Goal: Task Accomplishment & Management: Use online tool/utility

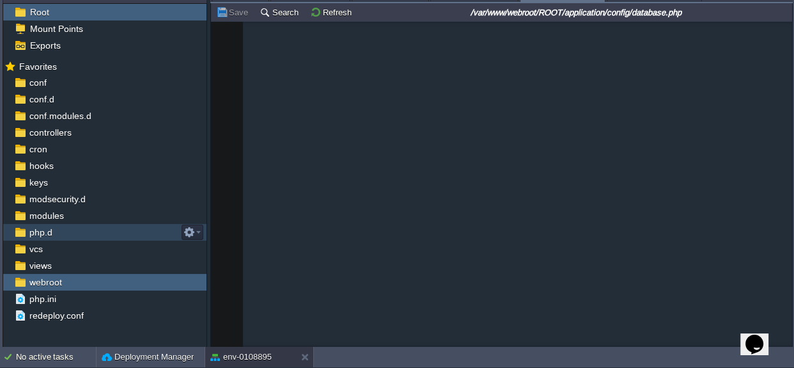
scroll to position [1131, 0]
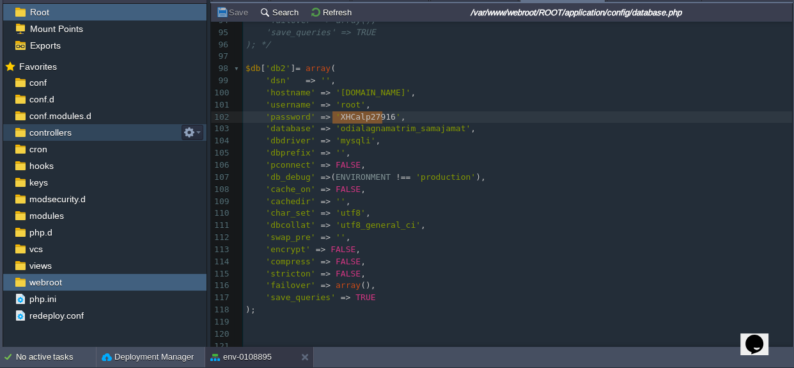
click at [56, 137] on div "controllers" at bounding box center [104, 132] width 203 height 17
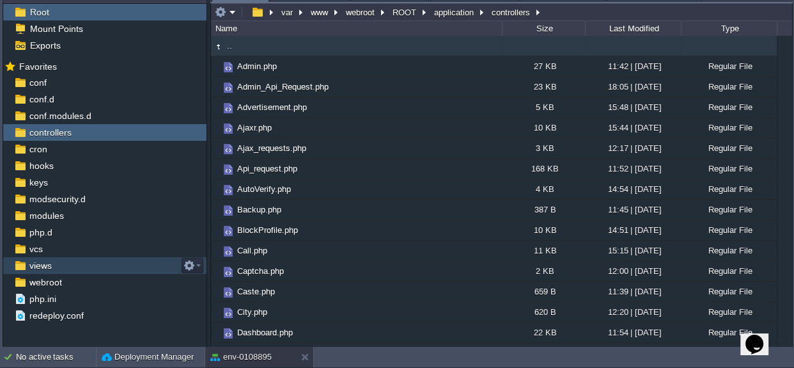
click at [51, 266] on span "views" at bounding box center [40, 266] width 27 height 12
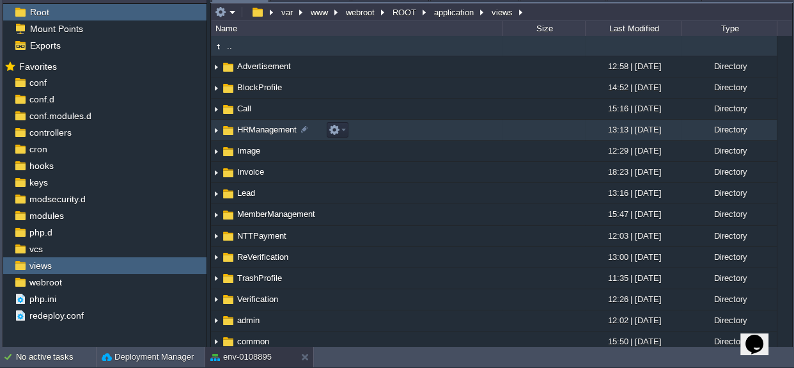
click at [281, 130] on span "HRManagement" at bounding box center [266, 129] width 63 height 11
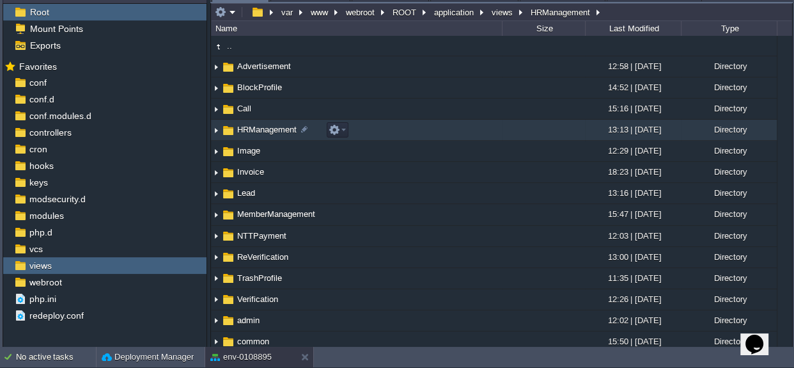
click at [281, 130] on span "HRManagement" at bounding box center [266, 129] width 63 height 11
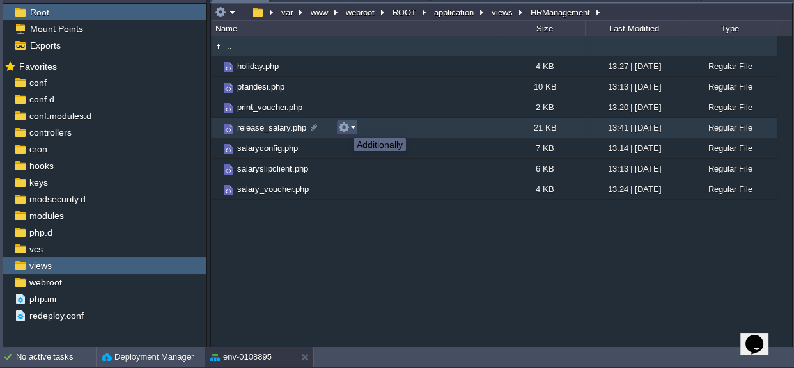
click at [344, 127] on button "button" at bounding box center [344, 128] width 12 height 12
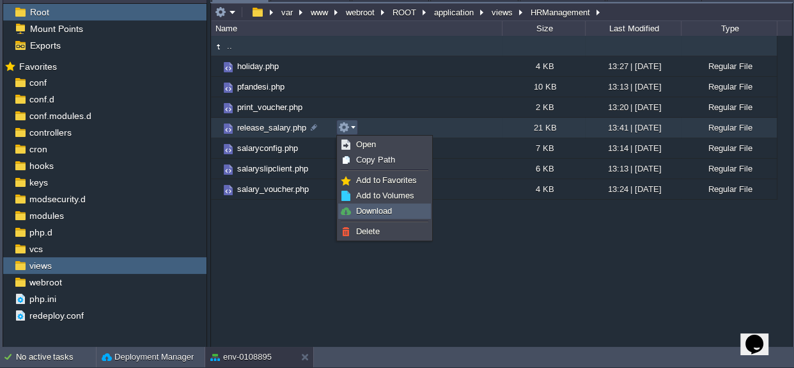
click at [359, 208] on span "Download" at bounding box center [374, 211] width 36 height 10
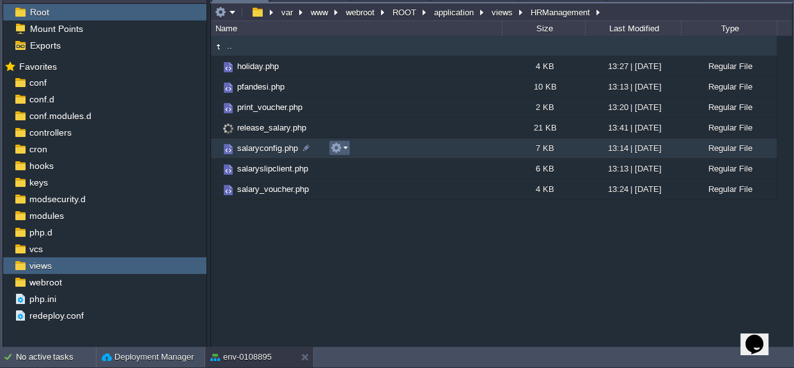
click at [337, 149] on button "button" at bounding box center [337, 148] width 12 height 12
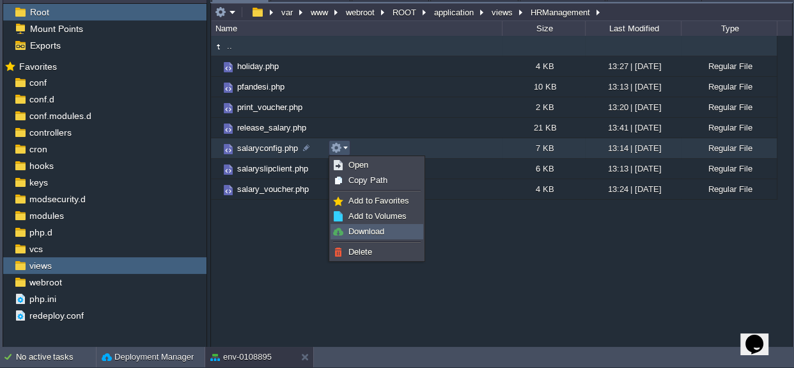
click at [364, 228] on span "Download" at bounding box center [367, 231] width 36 height 10
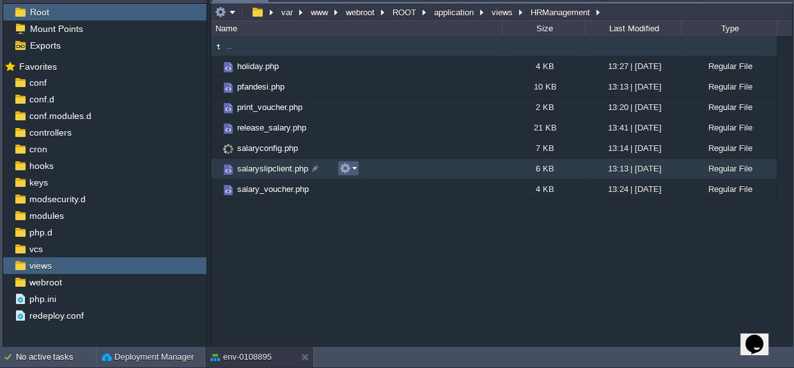
click at [352, 166] on em at bounding box center [348, 168] width 17 height 12
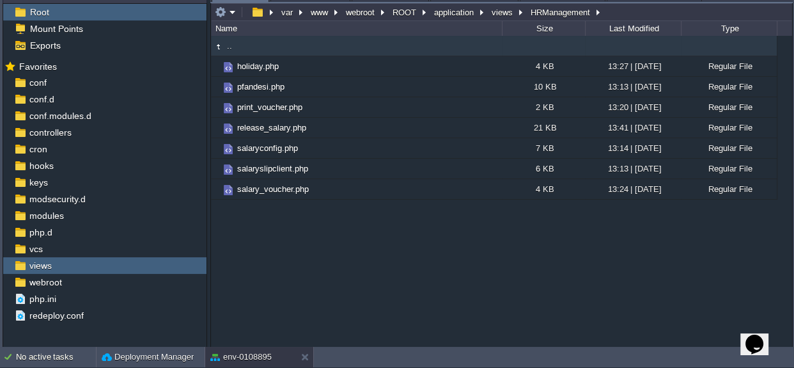
click at [559, 222] on div ".. holiday.php 4 KB 13:27 | 09 Oct 2024 Regular File pfandesi.php 10 KB 13:13 |…" at bounding box center [501, 191] width 581 height 311
click at [432, 224] on div ".. holiday.php 4 KB 13:27 | 09 Oct 2024 Regular File pfandesi.php 10 KB 13:13 |…" at bounding box center [501, 191] width 581 height 311
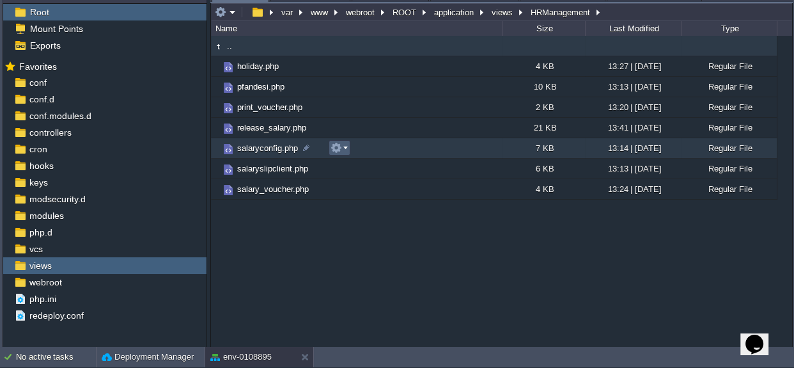
click at [334, 148] on button "button" at bounding box center [337, 148] width 12 height 12
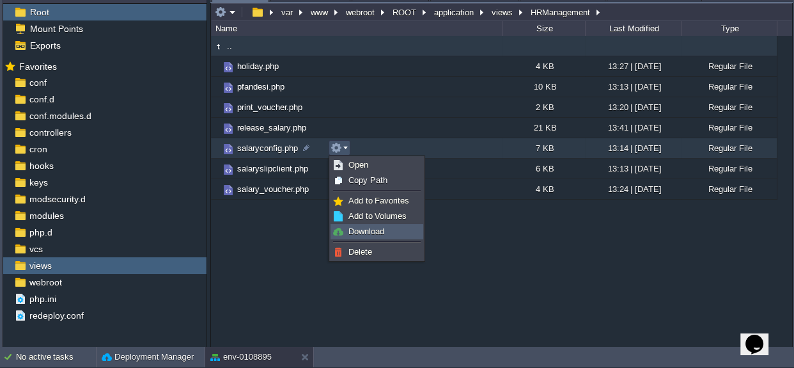
click at [361, 228] on span "Download" at bounding box center [367, 231] width 36 height 10
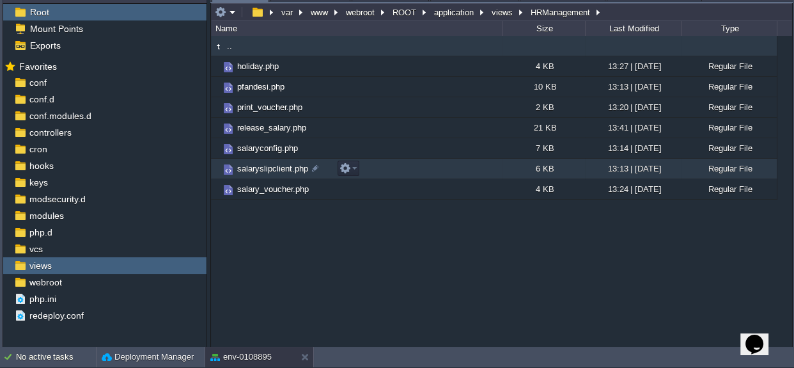
click at [329, 166] on td "salaryslipclient.php" at bounding box center [356, 169] width 291 height 20
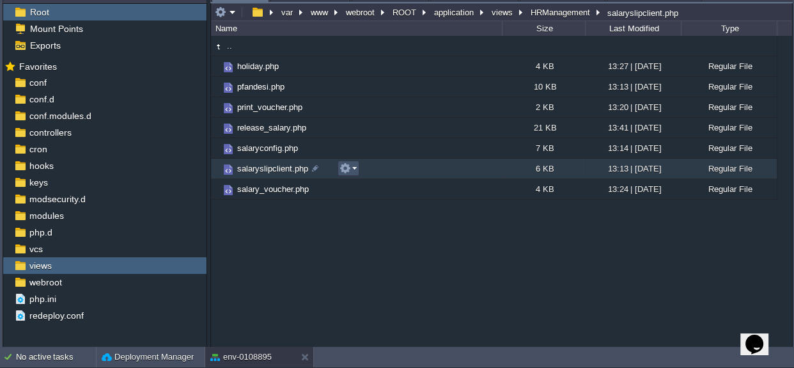
click at [350, 170] on button "button" at bounding box center [346, 168] width 12 height 12
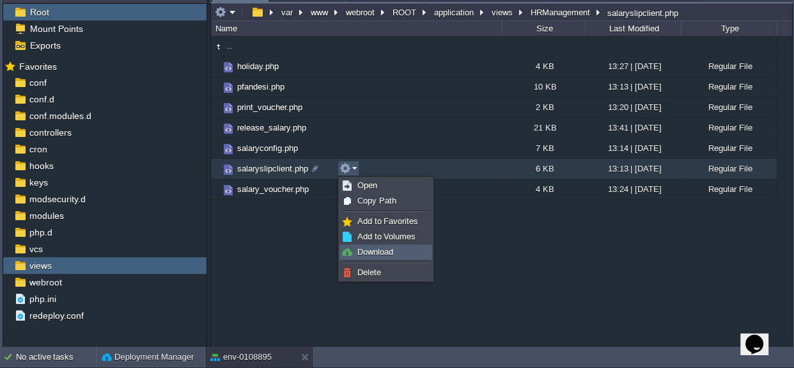
click at [372, 245] on link "Download" at bounding box center [385, 252] width 91 height 14
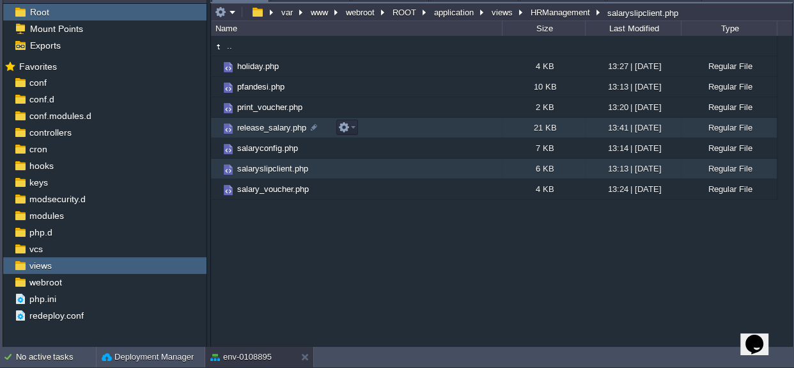
click at [251, 127] on span "release_salary.php" at bounding box center [271, 127] width 73 height 11
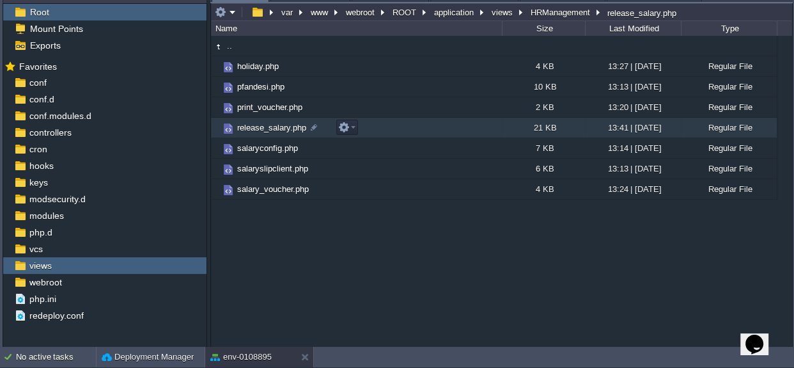
click at [251, 127] on span "release_salary.php" at bounding box center [271, 127] width 73 height 11
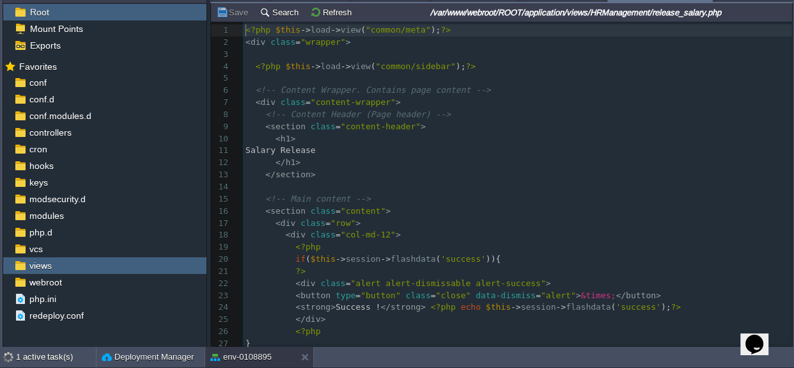
scroll to position [4, 0]
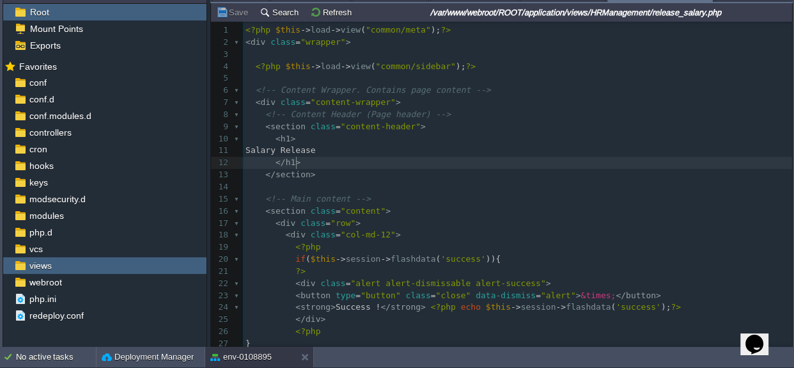
click at [497, 166] on pre "</ h1 >" at bounding box center [517, 163] width 549 height 12
click at [82, 262] on div "views" at bounding box center [104, 265] width 203 height 17
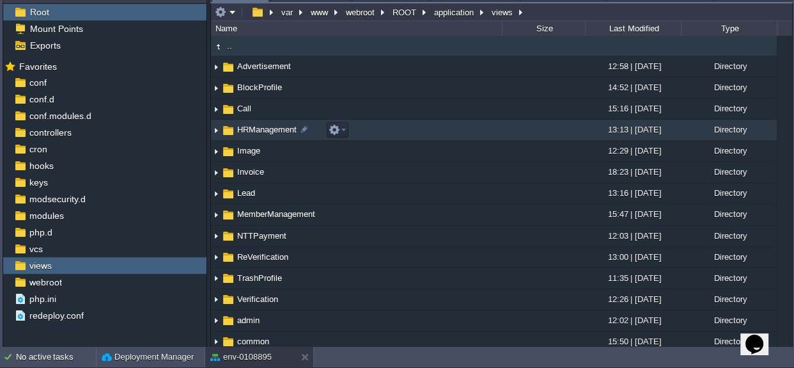
click at [283, 125] on span "HRManagement" at bounding box center [266, 129] width 63 height 11
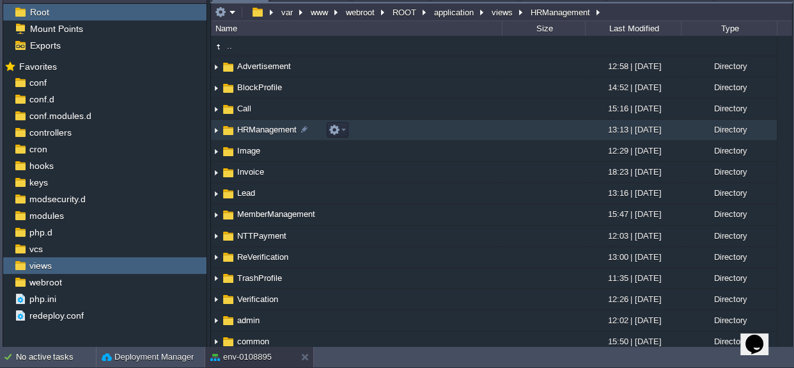
click at [283, 125] on span "HRManagement" at bounding box center [266, 129] width 63 height 11
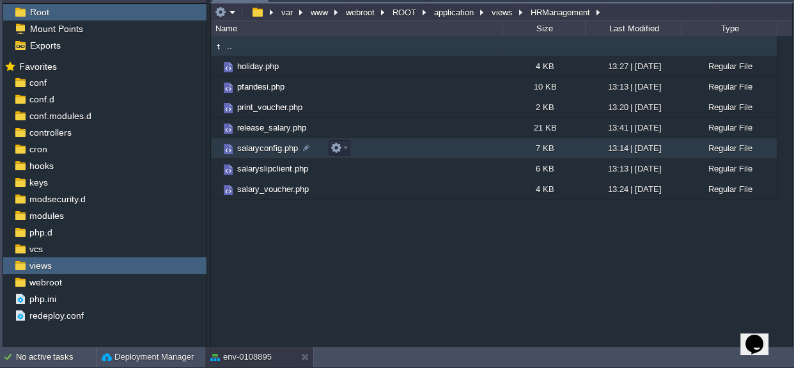
click at [281, 148] on span "salaryconfig.php" at bounding box center [267, 148] width 65 height 11
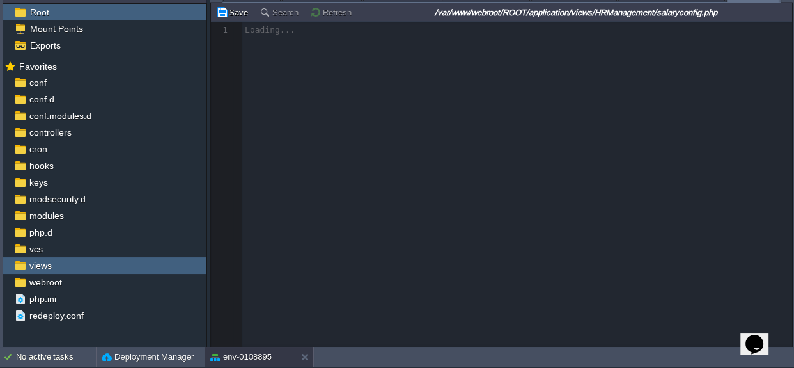
scroll to position [0, 26]
click at [281, 148] on div at bounding box center [501, 184] width 581 height 325
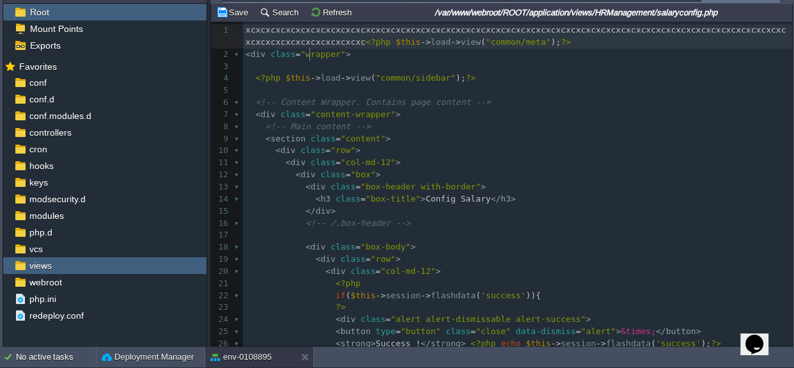
scroll to position [19, 0]
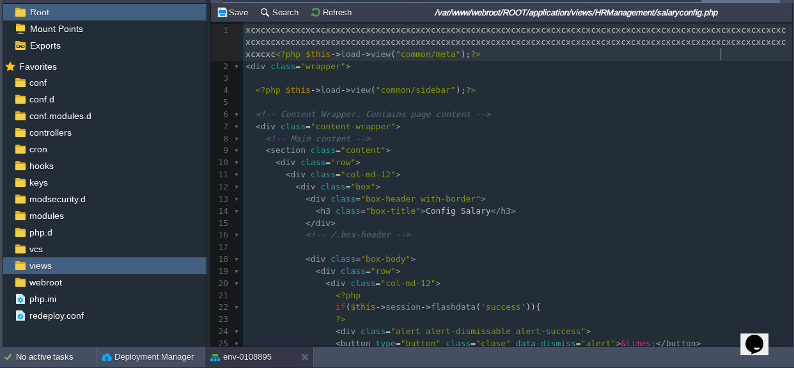
type textarea "xcxcxcxcxcxcxcxcxcxcxcxcxcxcxcxcxcxcxcxcxcxcxcxcxcxcxcxcxcxcxcxcxcxcxcxcxcxcxcx…"
click at [515, 121] on pre "<!-- Content Wrapper. Contains page content -->" at bounding box center [517, 115] width 549 height 12
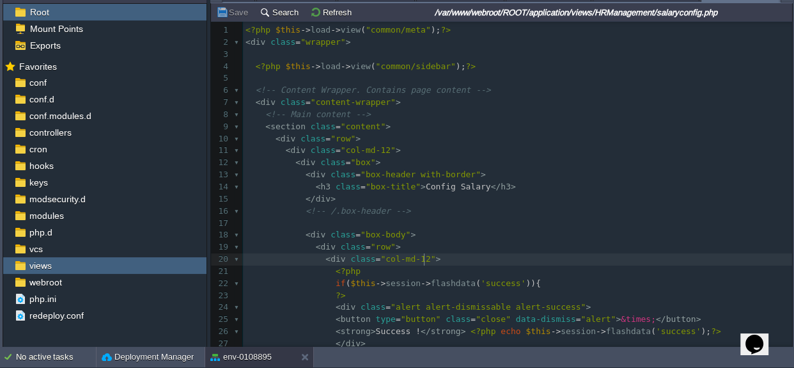
click at [492, 256] on pre "< div class = "col-md-12" >" at bounding box center [517, 259] width 549 height 12
type textarea "-"
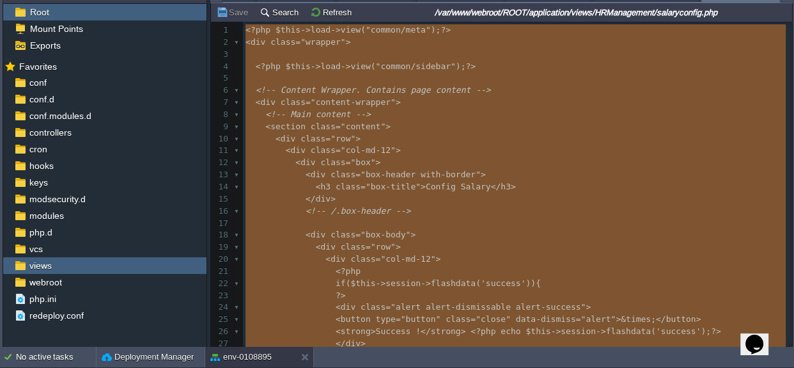
scroll to position [2547, 0]
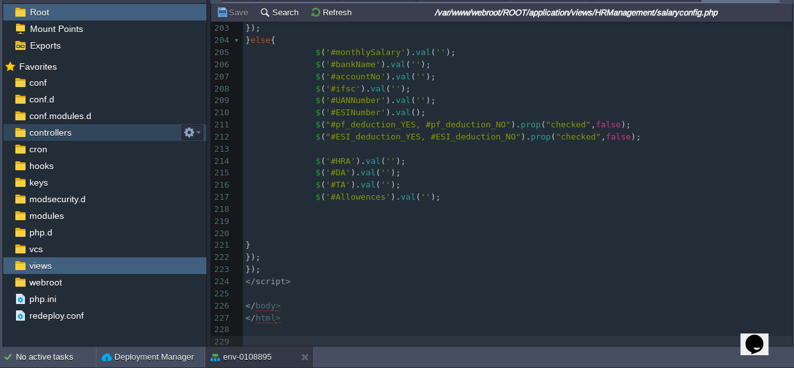
click at [59, 134] on span "controllers" at bounding box center [50, 133] width 47 height 12
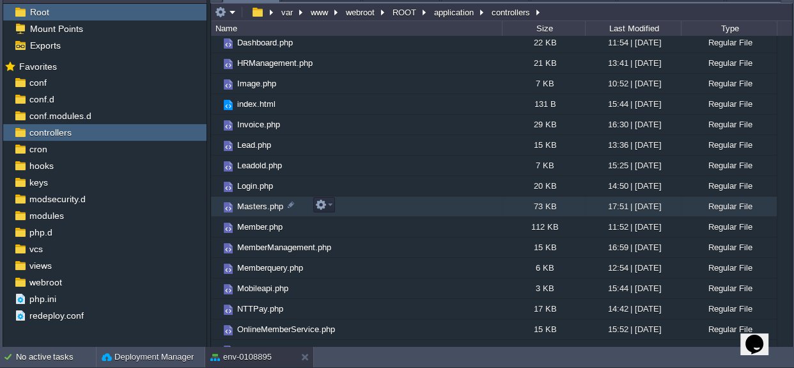
scroll to position [290, 0]
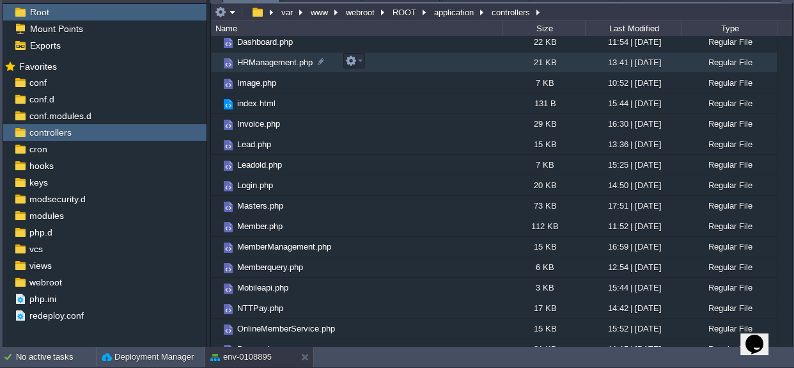
click at [269, 61] on span "HRManagement.php" at bounding box center [274, 62] width 79 height 11
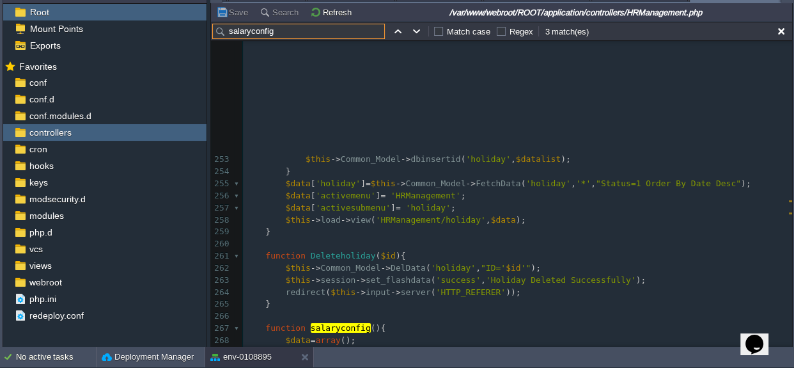
scroll to position [3337, 0]
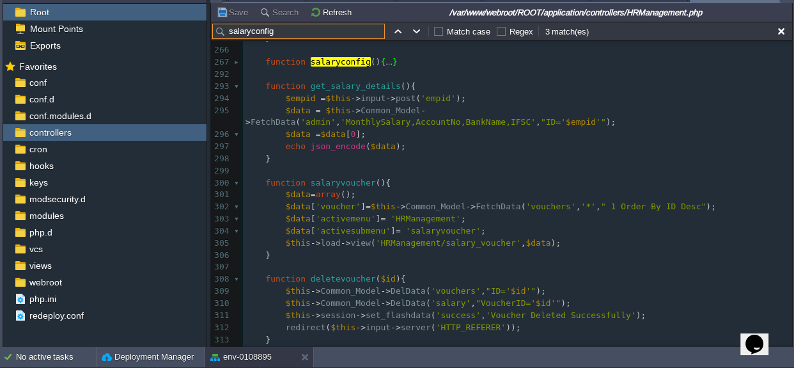
type input "salaryconfig"
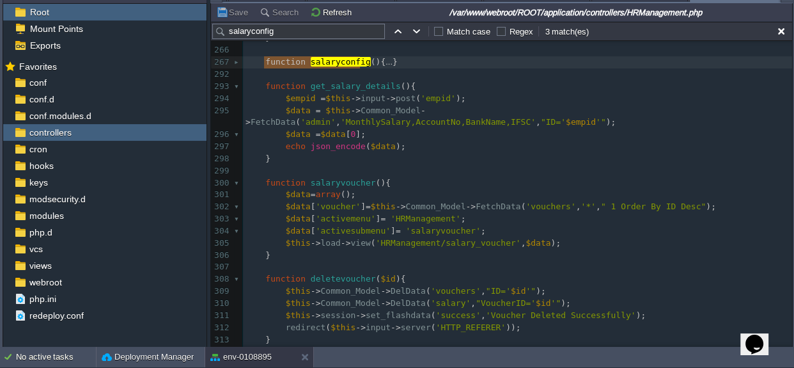
scroll to position [3348, 0]
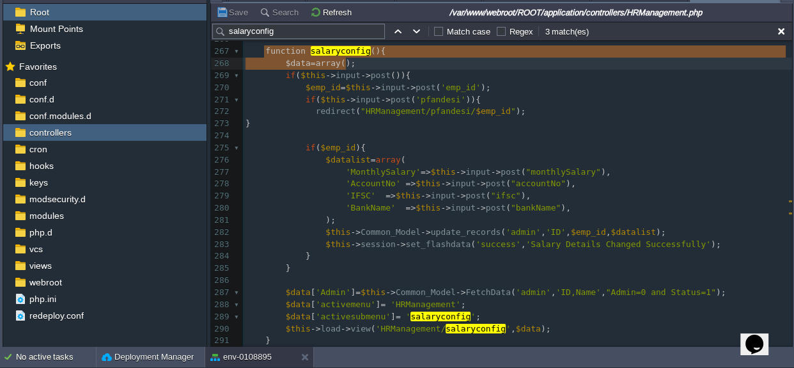
type textarea "function salaryconfig(){"
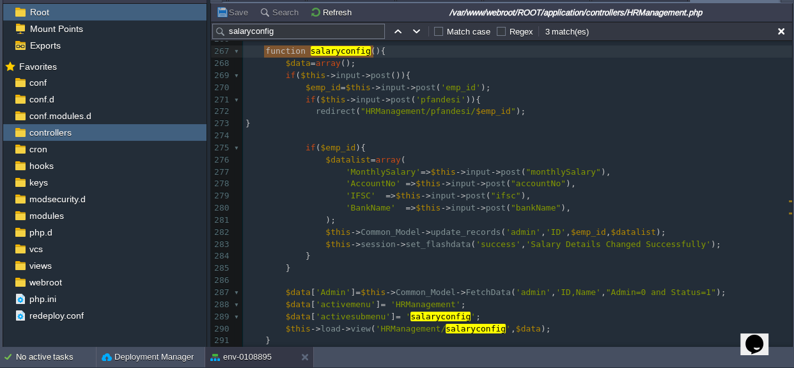
drag, startPoint x: 261, startPoint y: 59, endPoint x: 384, endPoint y: 56, distance: 123.5
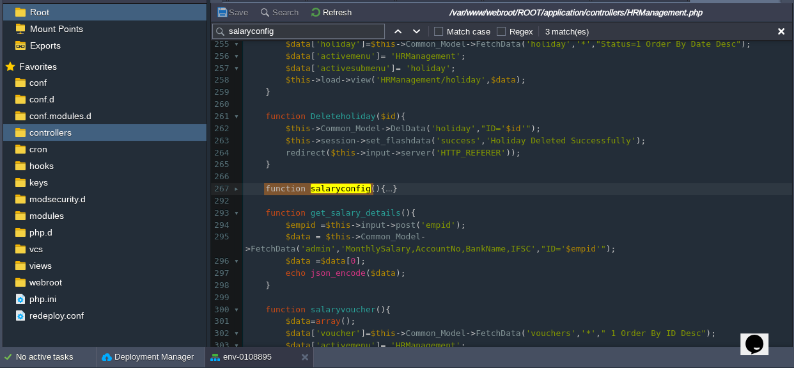
scroll to position [3173, 0]
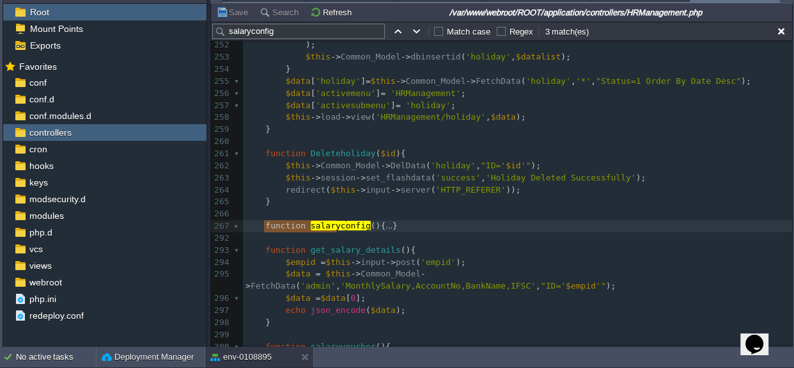
type textarea "function salaryconfi"
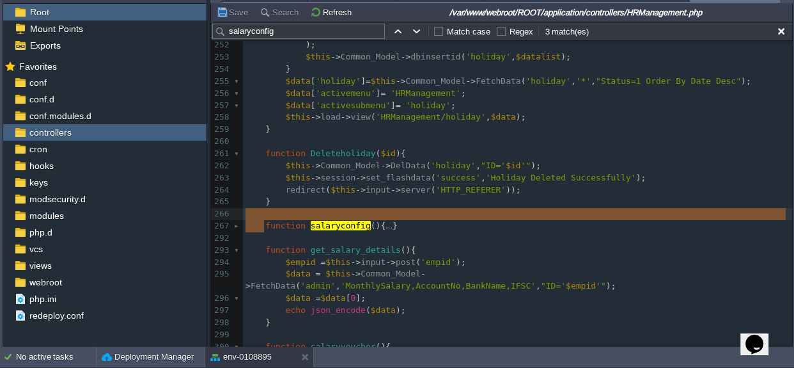
type textarea "function salaryconfig(){ $data=array(); if($this->input->post()){ $emp_id=$this…"
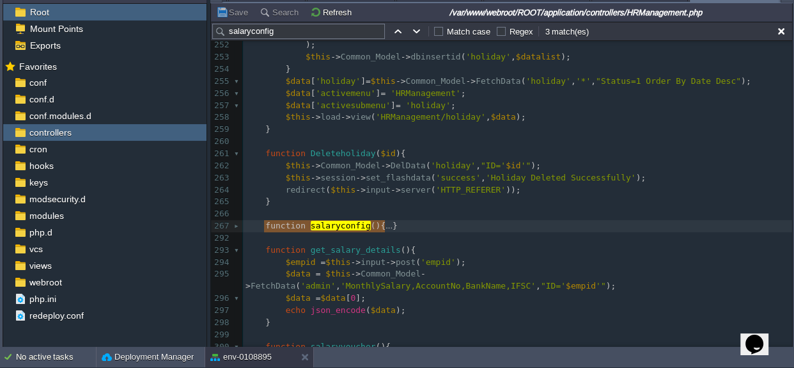
drag, startPoint x: 262, startPoint y: 224, endPoint x: 384, endPoint y: 220, distance: 121.6
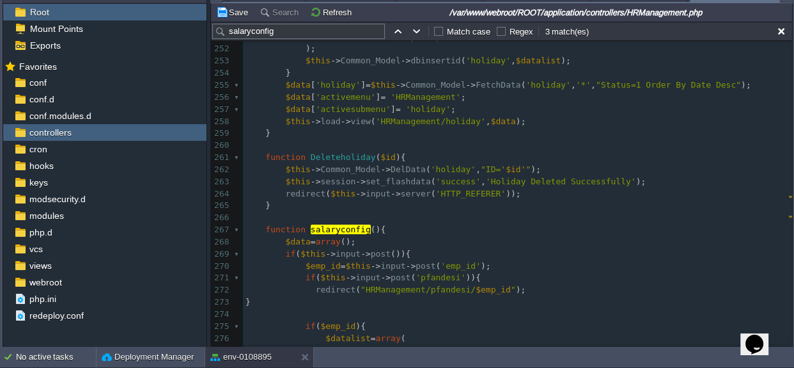
scroll to position [3167, 0]
click at [256, 27] on input "salaryconfig" at bounding box center [298, 31] width 173 height 15
click at [255, 27] on input "salaryconfig" at bounding box center [298, 31] width 173 height 15
paste input "release_salary"
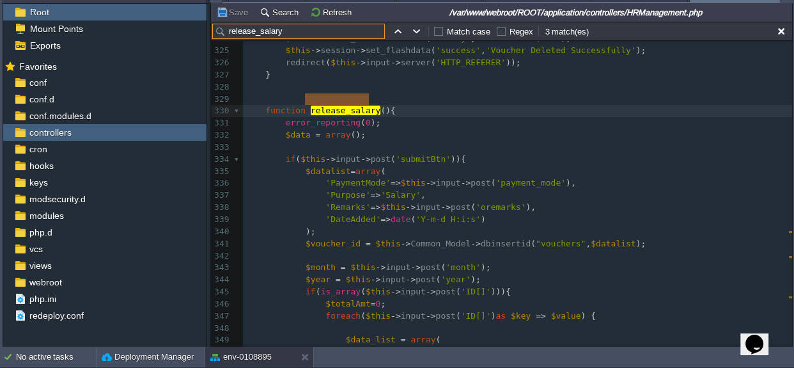
scroll to position [4062, 0]
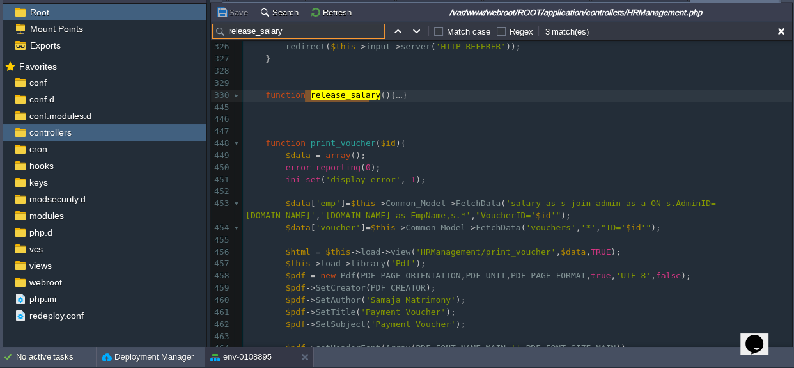
type input "release_salary"
type textarea "function rele"
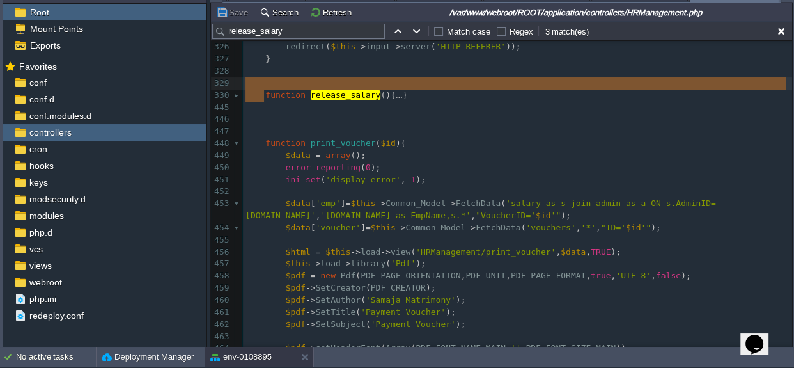
type textarea "-"
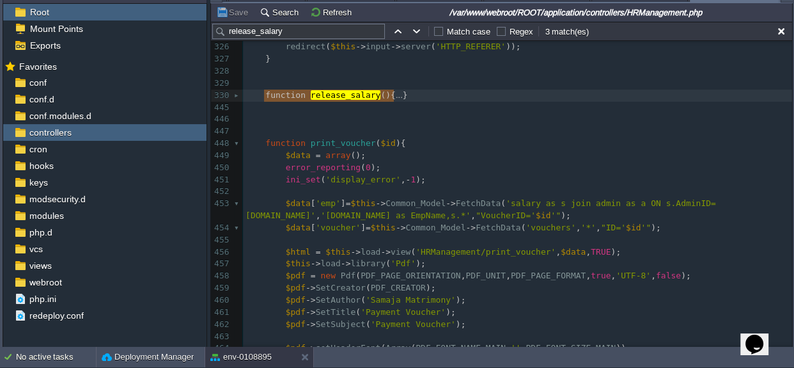
drag, startPoint x: 263, startPoint y: 91, endPoint x: 389, endPoint y: 89, distance: 126.6
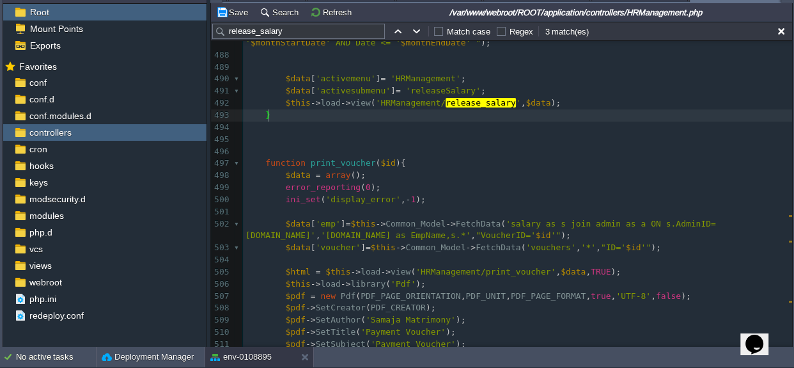
scroll to position [6075, 0]
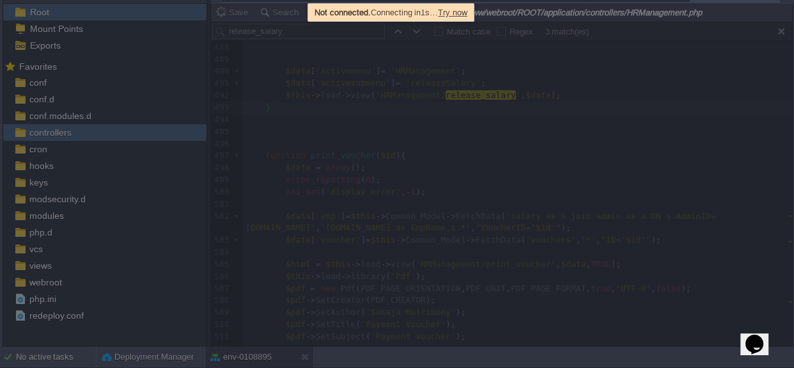
click at [444, 114] on div at bounding box center [397, 184] width 794 height 368
click at [446, 13] on div "Not connected. Connecting in 39s … Try now" at bounding box center [393, 12] width 164 height 15
click at [472, 8] on span "Try now" at bounding box center [457, 13] width 29 height 10
click at [473, 13] on span "Try now" at bounding box center [459, 13] width 29 height 10
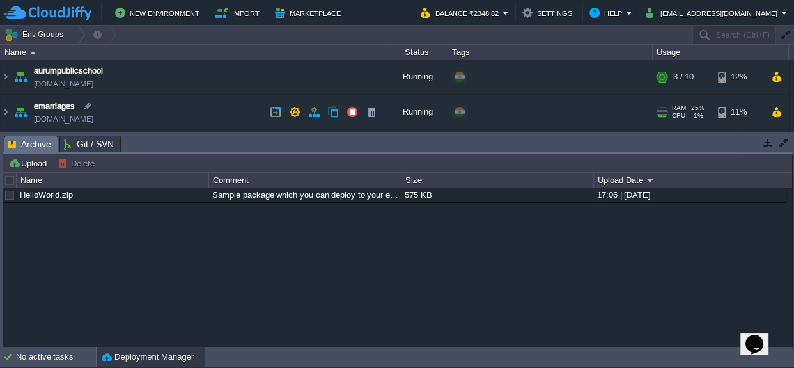
click at [51, 107] on span "emarriages" at bounding box center [54, 106] width 41 height 13
click at [247, 11] on button "Import" at bounding box center [240, 12] width 48 height 15
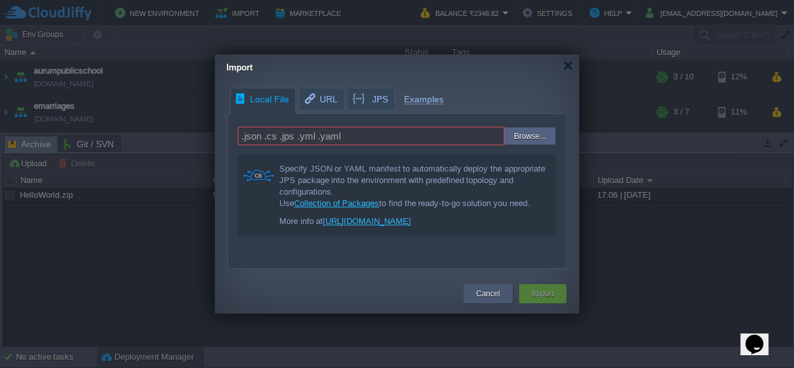
click at [499, 295] on button "Cancel" at bounding box center [488, 293] width 24 height 13
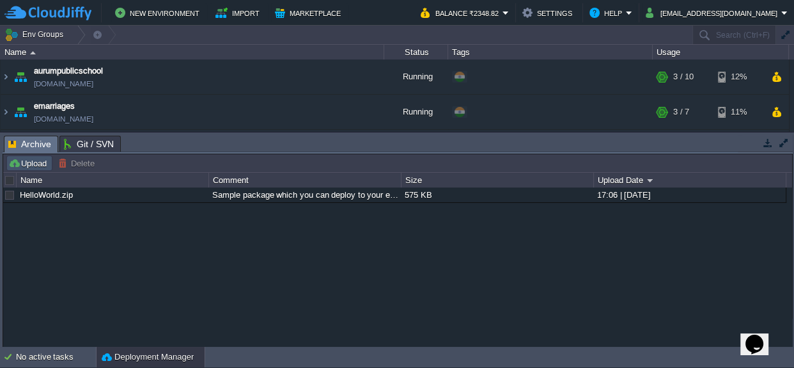
click at [22, 161] on button "Upload" at bounding box center [29, 163] width 42 height 12
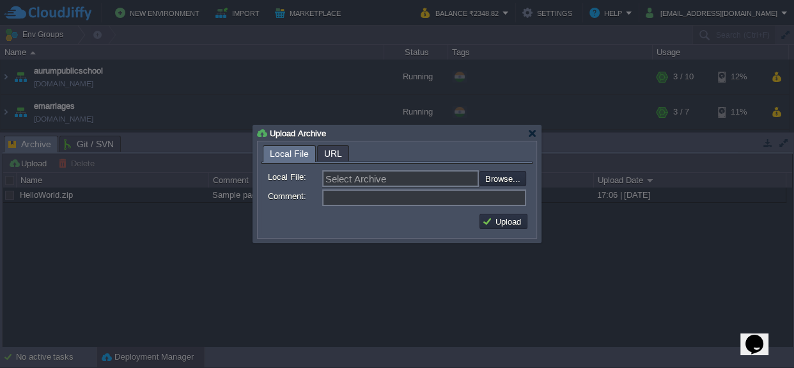
click at [434, 178] on input "Select Archive" at bounding box center [400, 178] width 157 height 17
click at [531, 134] on div at bounding box center [533, 134] width 10 height 10
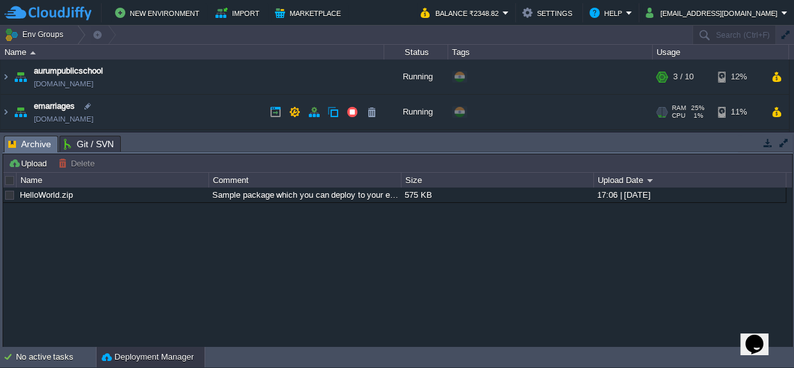
click at [19, 111] on img at bounding box center [21, 112] width 18 height 35
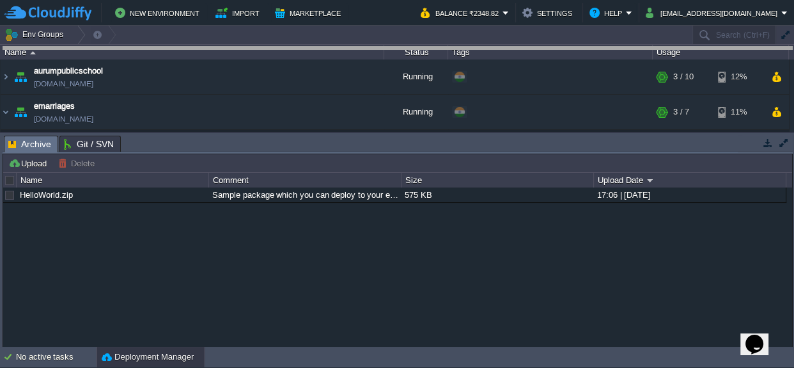
drag, startPoint x: 376, startPoint y: 150, endPoint x: 396, endPoint y: 25, distance: 126.9
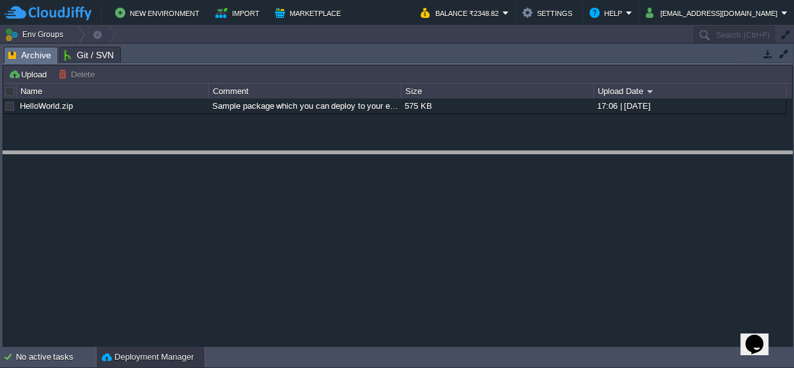
drag, startPoint x: 361, startPoint y: 63, endPoint x: 333, endPoint y: 167, distance: 108.0
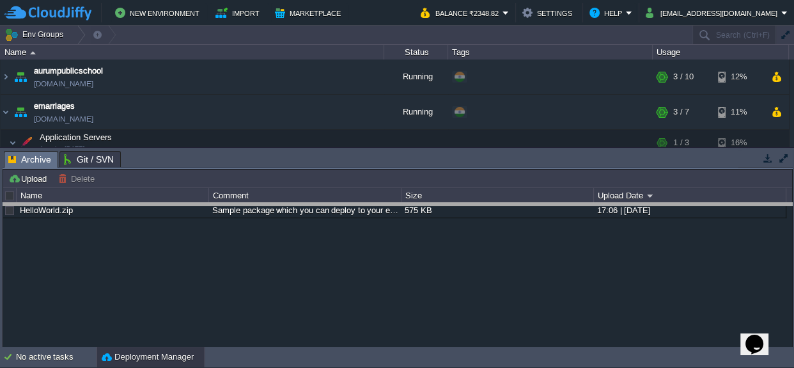
drag, startPoint x: 278, startPoint y: 167, endPoint x: 269, endPoint y: 219, distance: 52.6
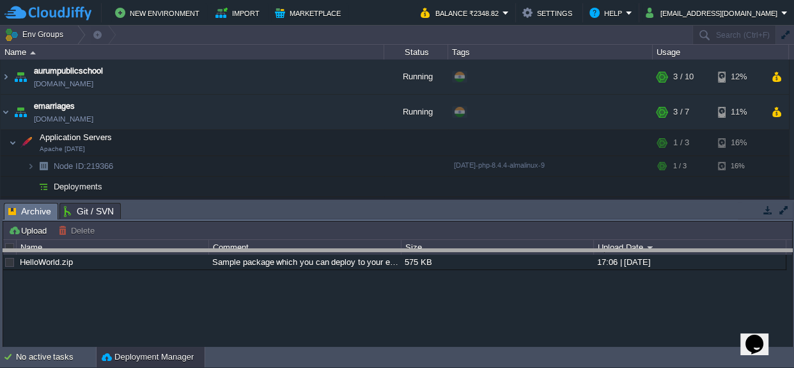
drag, startPoint x: 267, startPoint y: 219, endPoint x: 252, endPoint y: 274, distance: 57.1
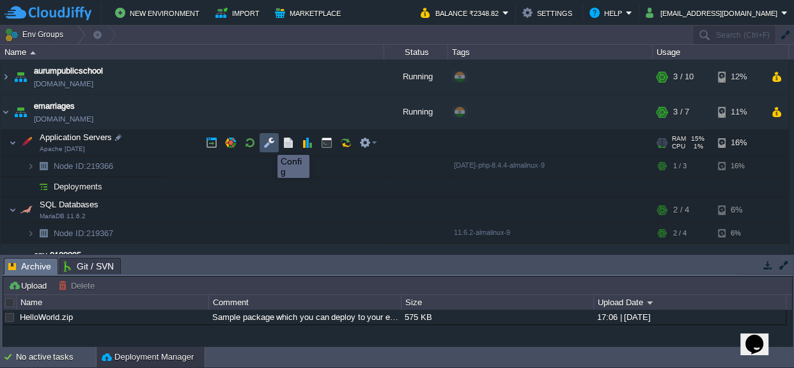
click at [268, 143] on button "button" at bounding box center [269, 143] width 12 height 12
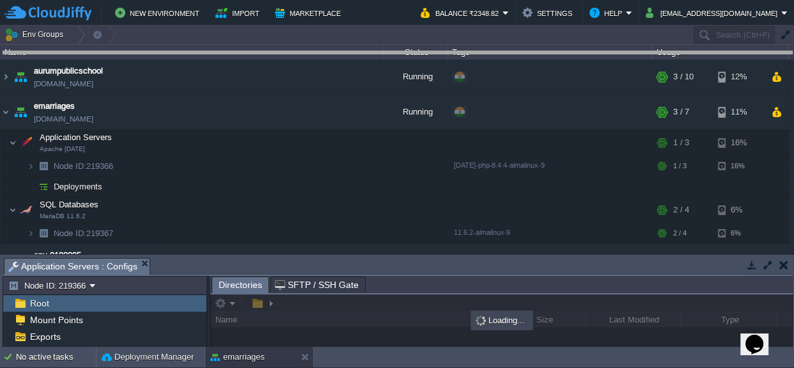
drag, startPoint x: 396, startPoint y: 274, endPoint x: 390, endPoint y: 67, distance: 206.6
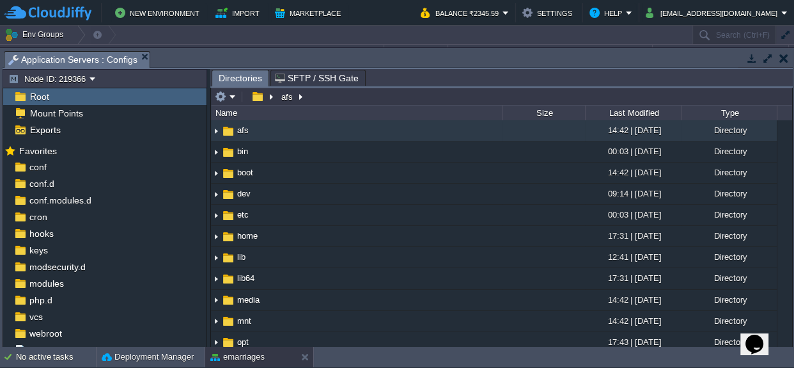
click at [70, 98] on div "Root" at bounding box center [104, 96] width 203 height 17
click at [71, 97] on div "Root" at bounding box center [104, 96] width 203 height 17
click at [35, 96] on span "Root" at bounding box center [39, 97] width 24 height 12
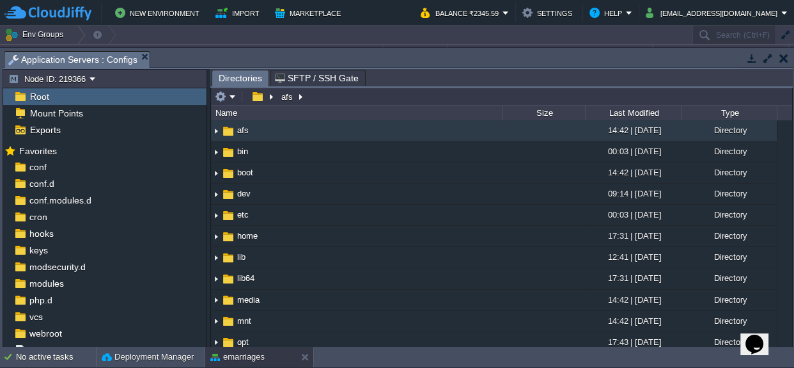
click at [35, 96] on span "Root" at bounding box center [39, 97] width 24 height 12
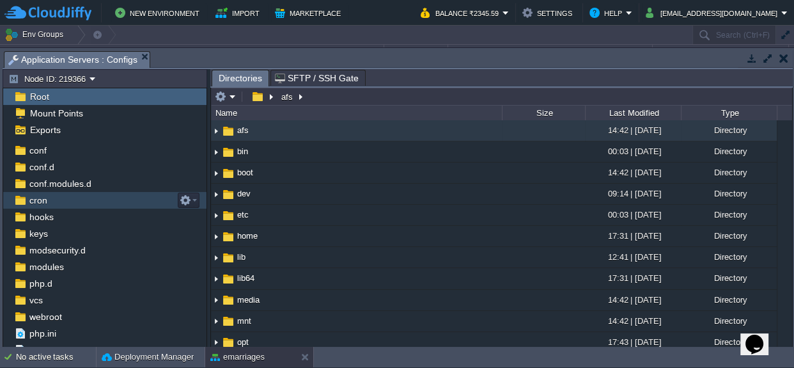
scroll to position [25, 0]
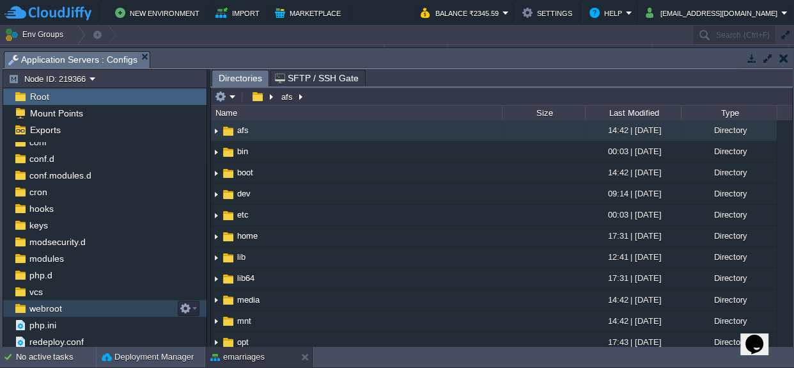
click at [48, 311] on span "webroot" at bounding box center [45, 308] width 37 height 12
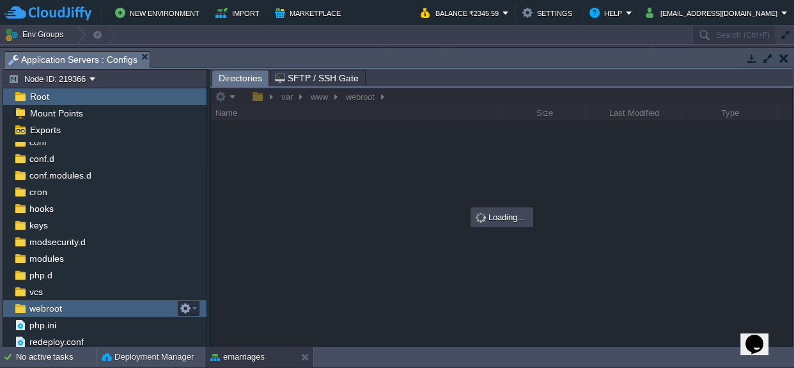
click at [48, 311] on span "webroot" at bounding box center [45, 308] width 37 height 12
click at [48, 310] on span "webroot" at bounding box center [45, 308] width 37 height 12
click at [52, 302] on span "webroot" at bounding box center [45, 308] width 37 height 12
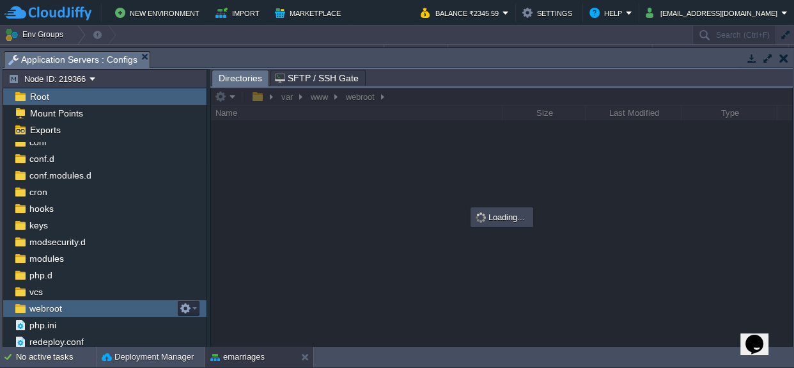
click at [52, 302] on span "webroot" at bounding box center [45, 308] width 37 height 12
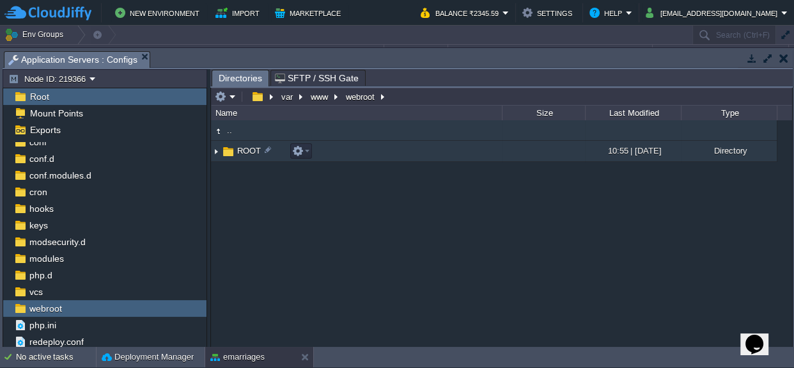
click at [243, 148] on span "ROOT" at bounding box center [248, 150] width 27 height 11
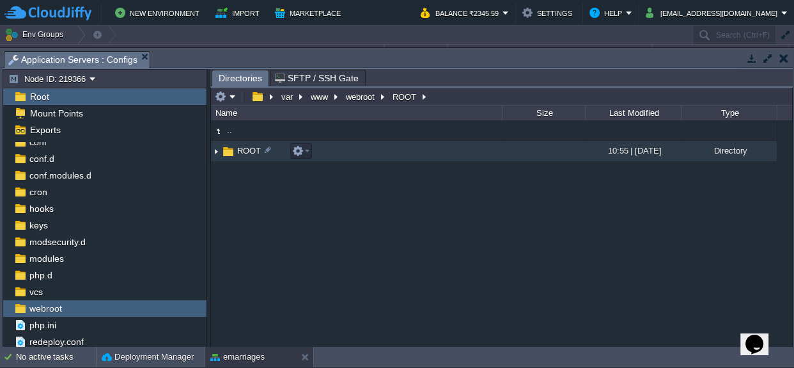
click at [243, 148] on span "ROOT" at bounding box center [248, 150] width 27 height 11
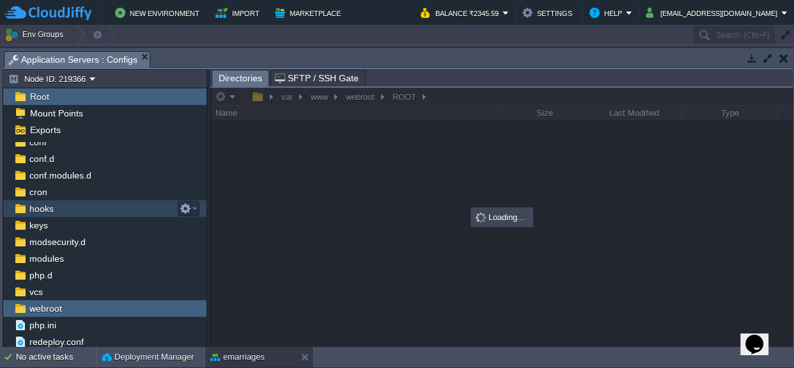
scroll to position [0, 0]
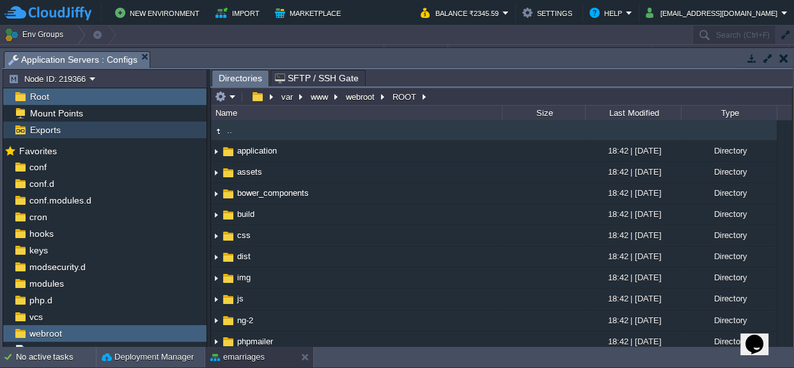
click at [54, 132] on span "Exports" at bounding box center [44, 130] width 35 height 12
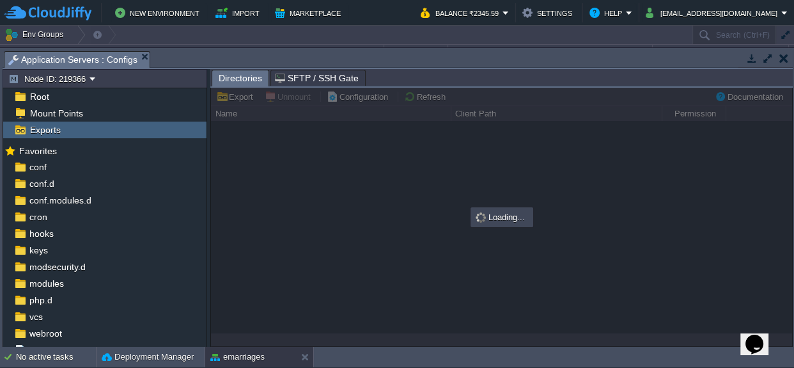
click at [54, 132] on span "Exports" at bounding box center [44, 130] width 35 height 12
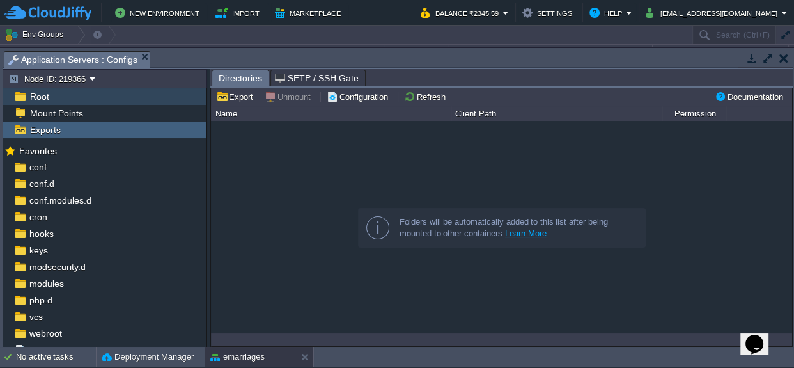
click at [37, 100] on span "Root" at bounding box center [39, 97] width 24 height 12
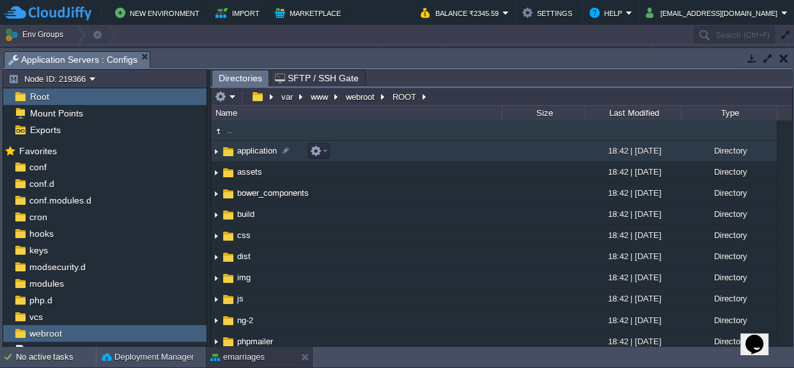
click at [260, 150] on span "application" at bounding box center [256, 150] width 43 height 11
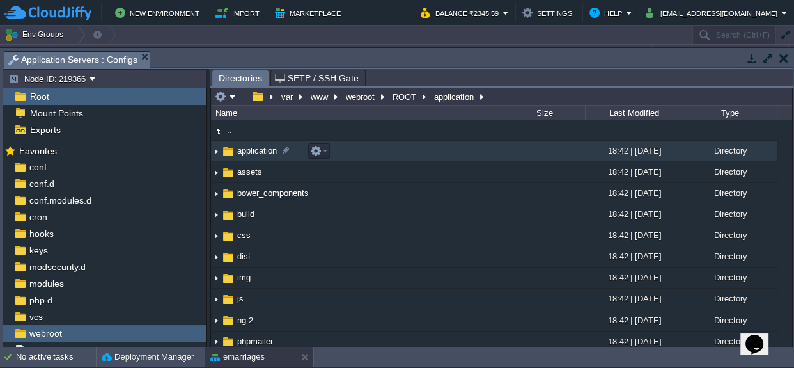
click at [260, 150] on span "application" at bounding box center [256, 150] width 43 height 11
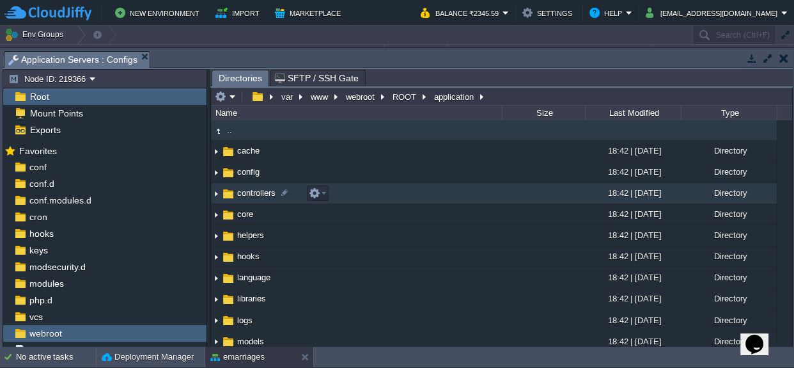
click at [259, 195] on span "controllers" at bounding box center [256, 192] width 42 height 11
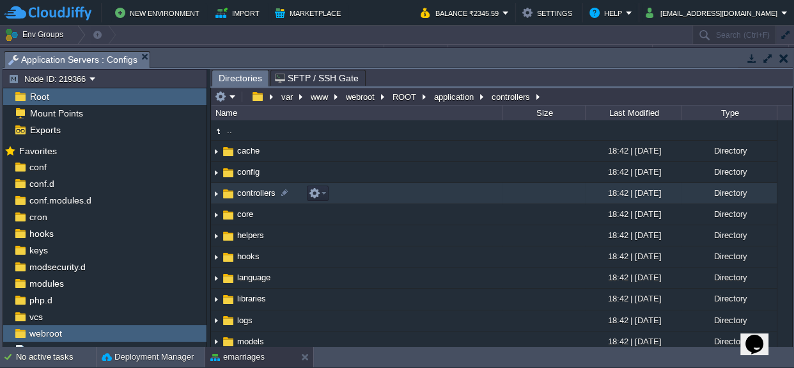
click at [259, 195] on span "controllers" at bounding box center [256, 192] width 42 height 11
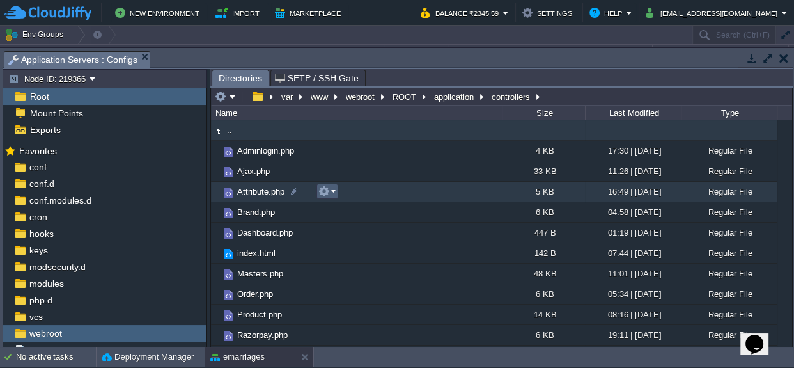
click at [332, 192] on em at bounding box center [326, 191] width 17 height 12
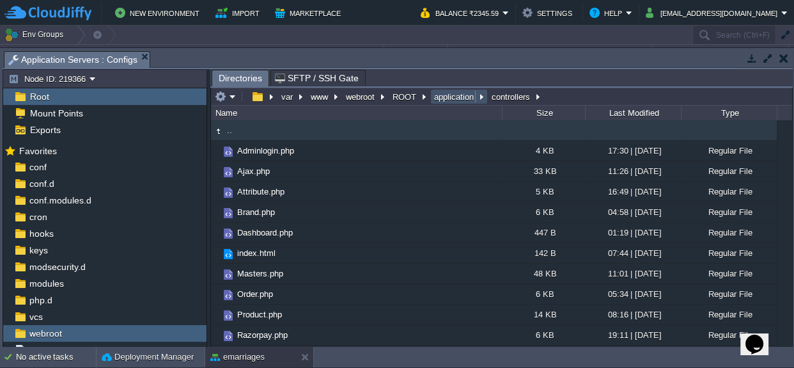
click at [436, 96] on button "application" at bounding box center [454, 97] width 45 height 12
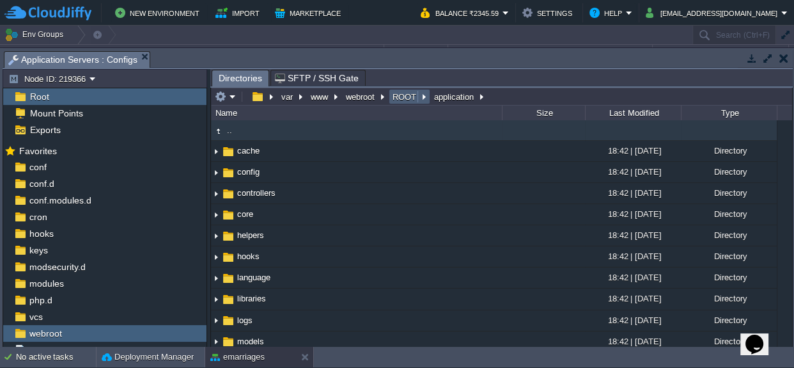
click at [401, 96] on button "ROOT" at bounding box center [405, 97] width 29 height 12
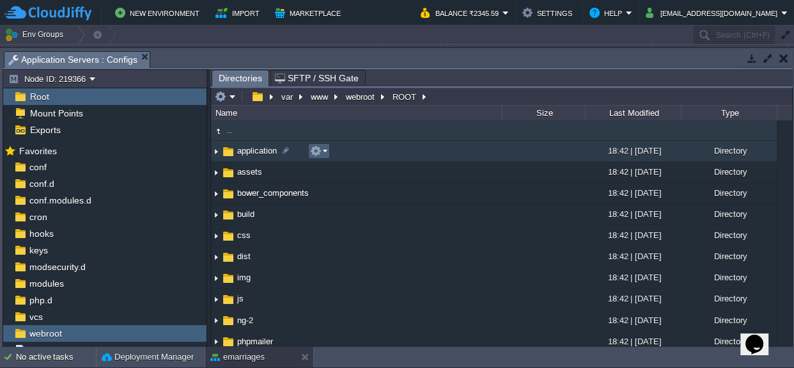
click at [315, 150] on button "button" at bounding box center [316, 151] width 12 height 12
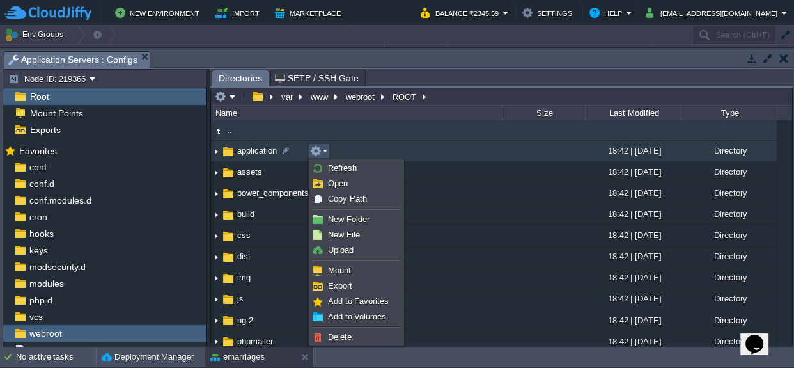
click at [253, 150] on span "application" at bounding box center [256, 150] width 43 height 11
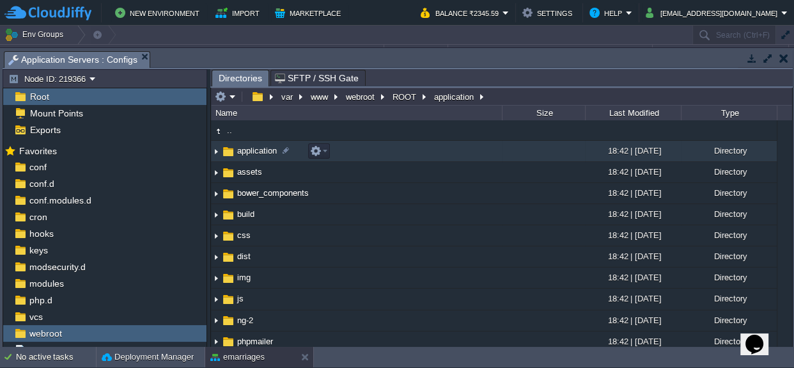
click at [253, 150] on span "application" at bounding box center [256, 150] width 43 height 11
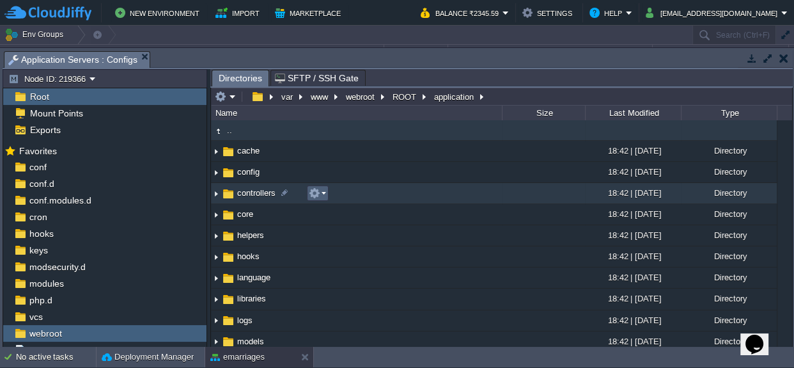
click at [326, 192] on td at bounding box center [318, 192] width 22 height 15
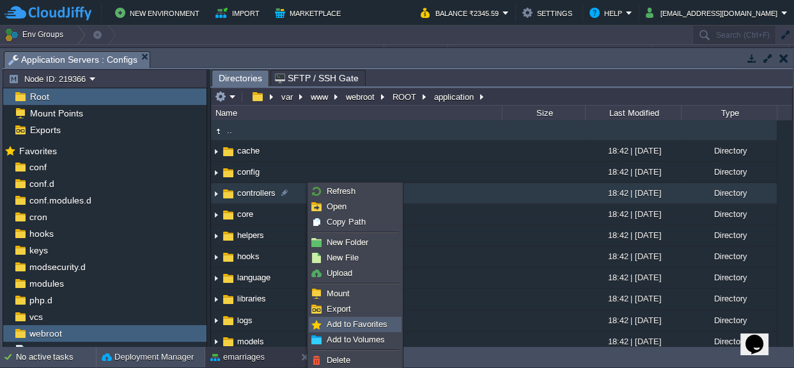
click at [333, 322] on span "Add to Favorites" at bounding box center [357, 324] width 61 height 10
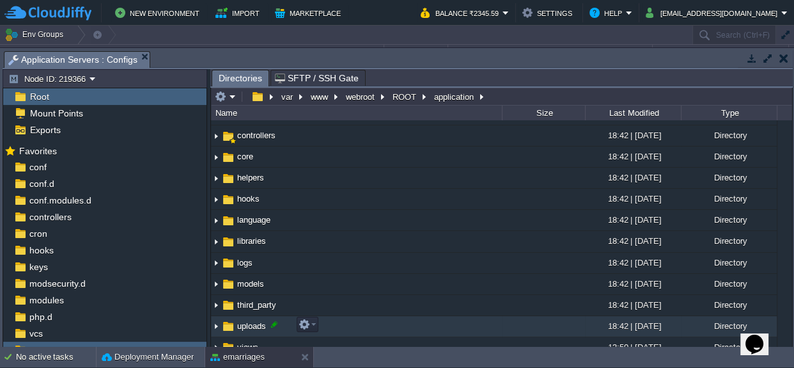
scroll to position [87, 0]
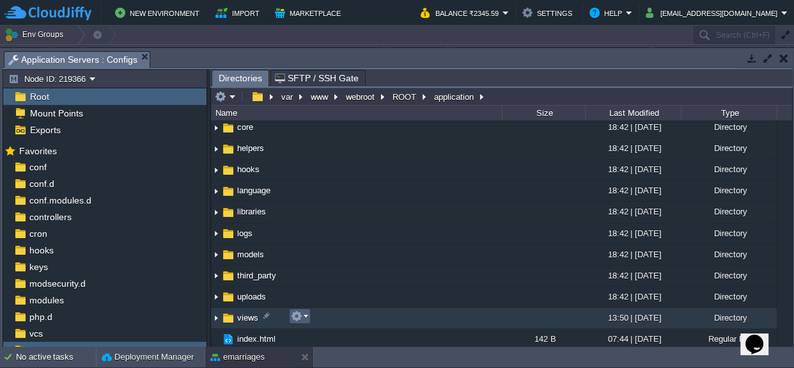
click at [299, 317] on button "button" at bounding box center [297, 316] width 12 height 12
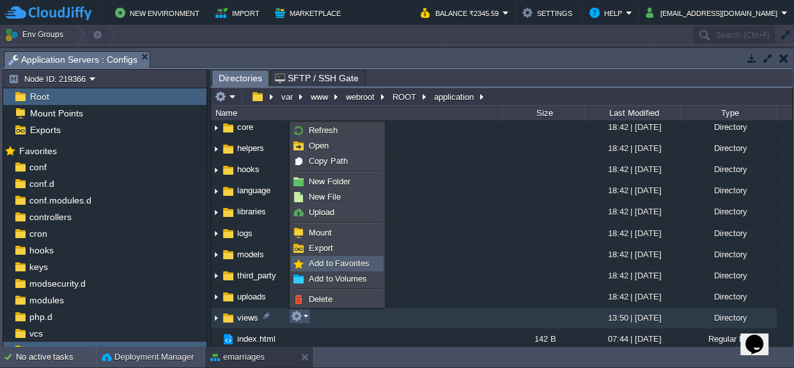
click at [316, 262] on span "Add to Favorites" at bounding box center [339, 263] width 61 height 10
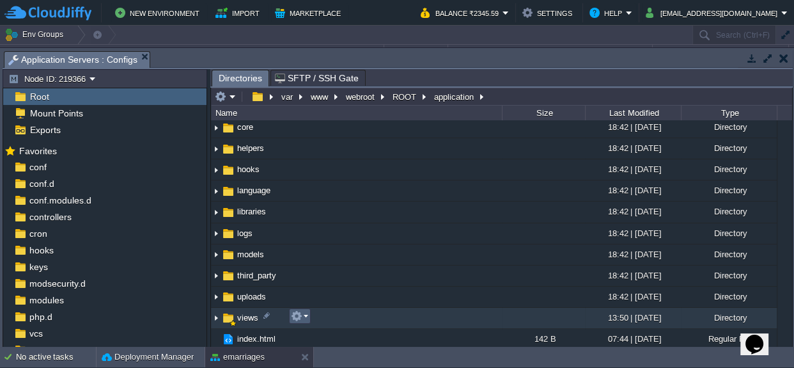
click at [306, 313] on em at bounding box center [299, 316] width 17 height 12
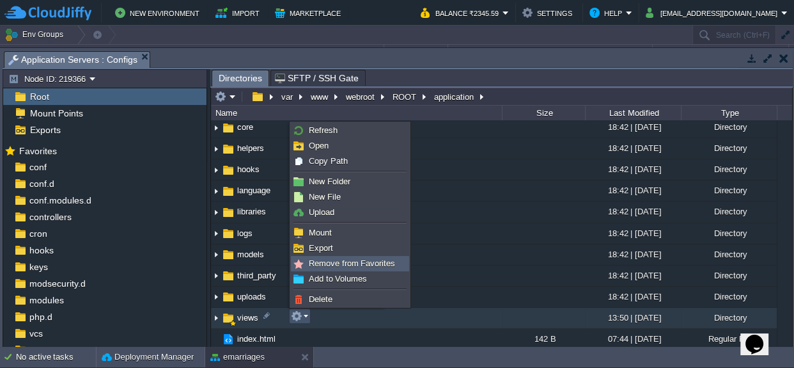
click at [326, 260] on span "Remove from Favorites" at bounding box center [352, 263] width 86 height 10
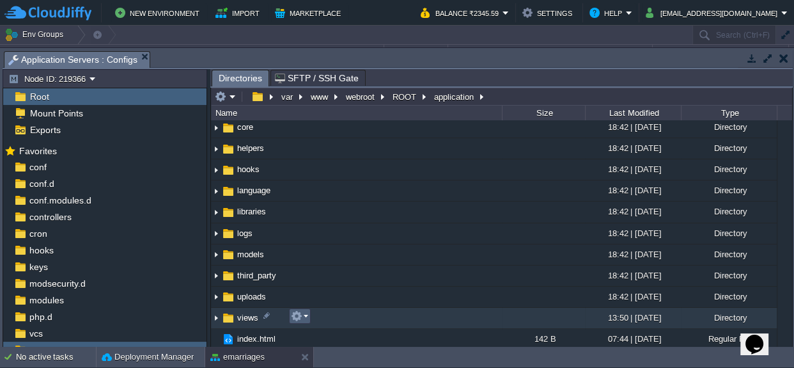
click at [306, 315] on em at bounding box center [299, 316] width 17 height 12
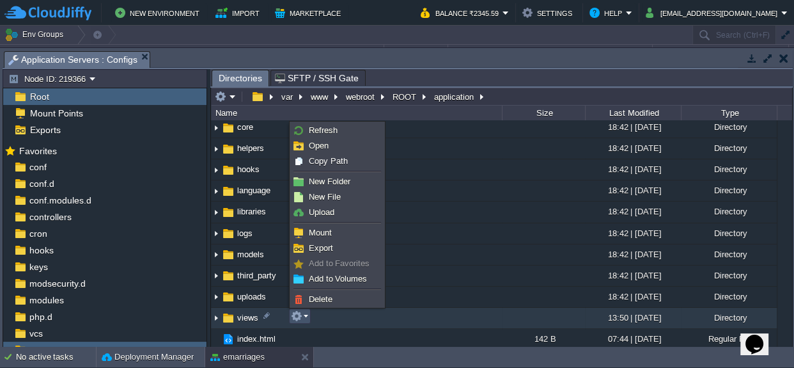
click at [337, 262] on span "Add to Favorites" at bounding box center [339, 263] width 61 height 10
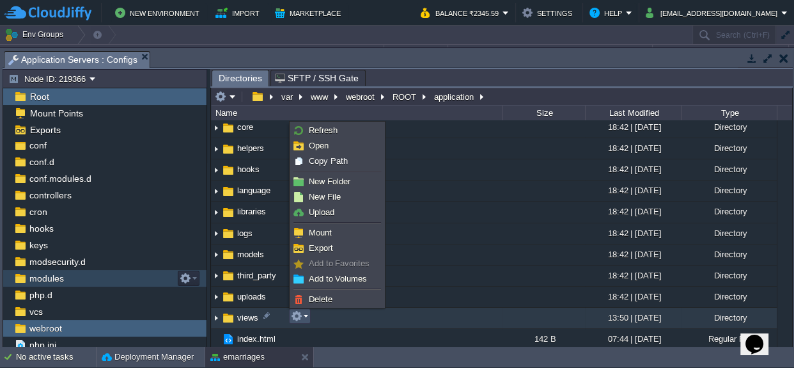
scroll to position [42, 0]
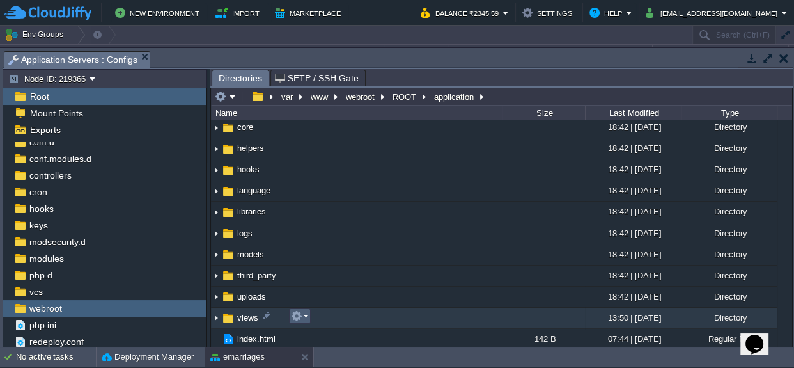
click at [297, 310] on body "New Environment Import Marketplace Bonus ₹0.00 Upgrade Account Balance ₹2345.59…" at bounding box center [397, 184] width 794 height 368
click at [303, 308] on td "views" at bounding box center [356, 318] width 291 height 21
click at [296, 315] on button "button" at bounding box center [297, 316] width 12 height 12
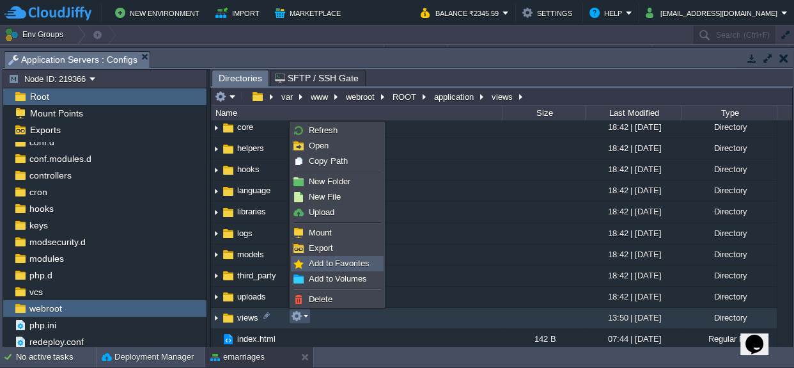
click at [309, 262] on span "Add to Favorites" at bounding box center [339, 263] width 61 height 10
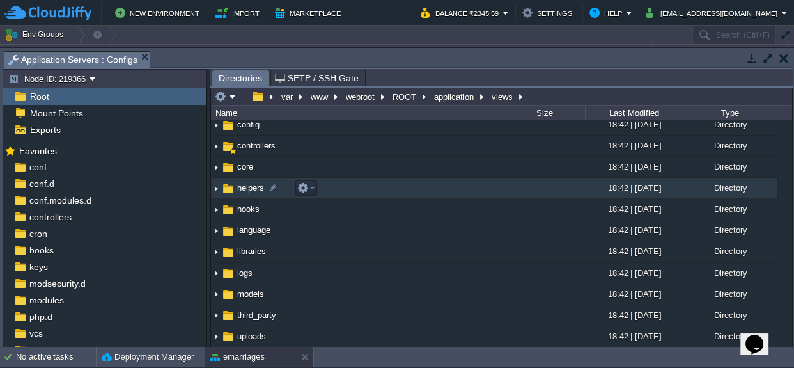
scroll to position [0, 0]
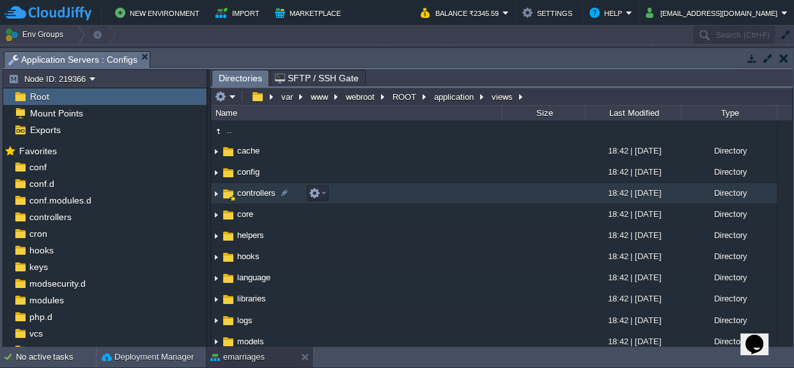
click at [243, 187] on span "controllers" at bounding box center [256, 192] width 42 height 11
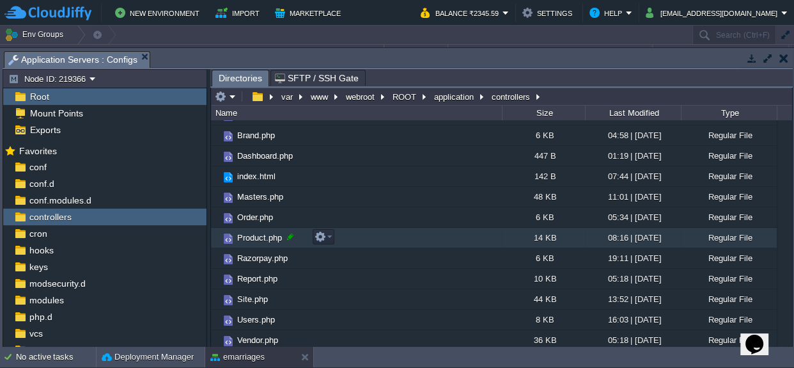
scroll to position [79, 0]
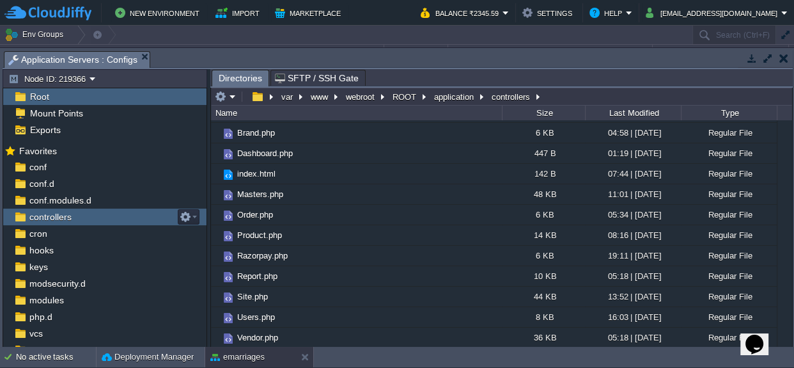
click at [67, 214] on span "controllers" at bounding box center [50, 217] width 47 height 12
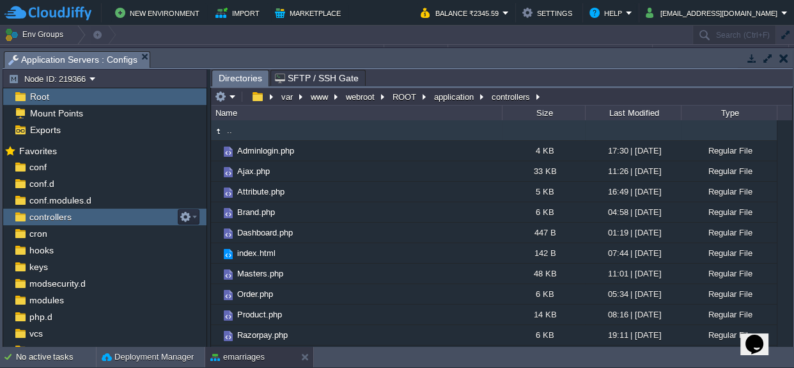
click at [67, 214] on span "controllers" at bounding box center [50, 217] width 47 height 12
click at [76, 214] on div "controllers" at bounding box center [104, 216] width 203 height 17
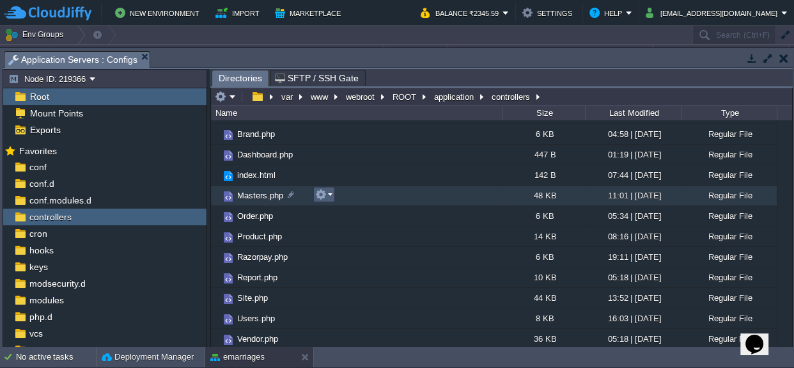
scroll to position [79, 0]
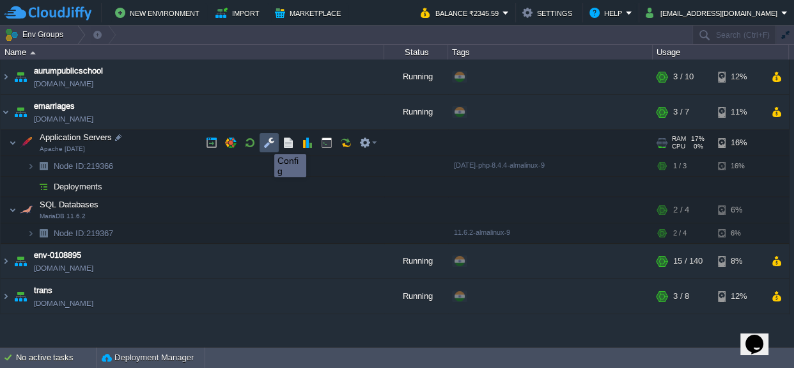
click at [265, 143] on button "button" at bounding box center [269, 143] width 12 height 12
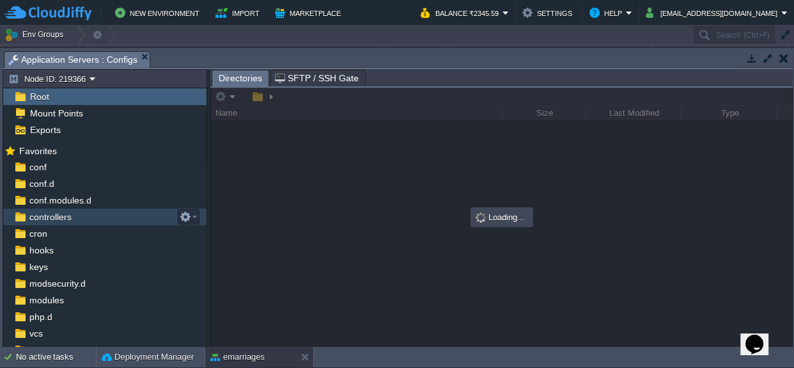
click at [64, 216] on span "controllers" at bounding box center [50, 217] width 47 height 12
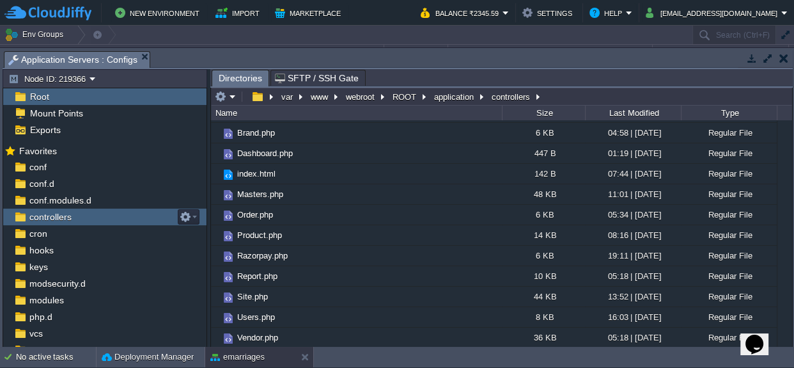
click at [72, 219] on link "controllers" at bounding box center [50, 217] width 47 height 12
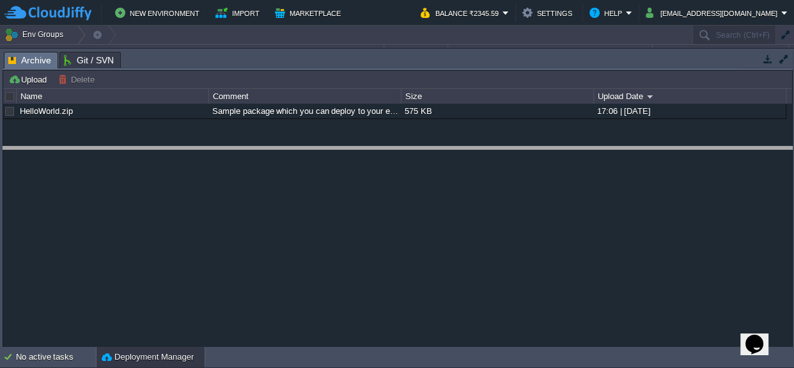
drag, startPoint x: 345, startPoint y: 68, endPoint x: 334, endPoint y: 163, distance: 95.3
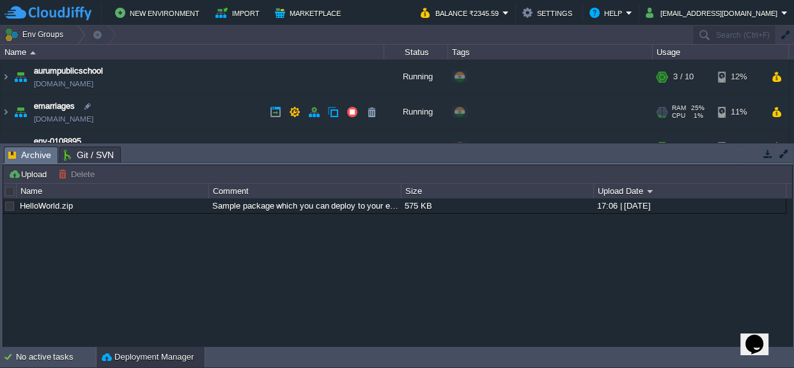
click at [75, 112] on span "emarriages" at bounding box center [54, 106] width 41 height 13
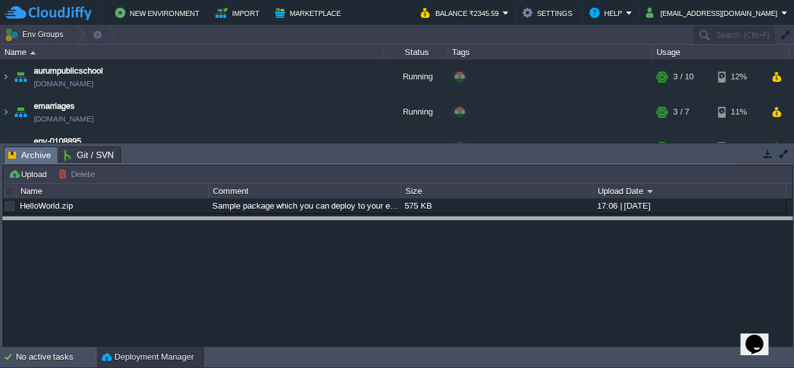
drag, startPoint x: 420, startPoint y: 162, endPoint x: 411, endPoint y: 233, distance: 71.0
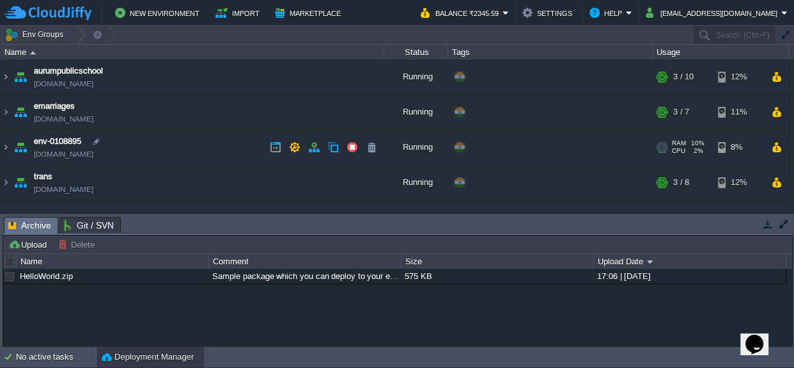
click at [51, 136] on span "env-0108895" at bounding box center [57, 141] width 47 height 13
click at [14, 146] on img at bounding box center [21, 147] width 18 height 35
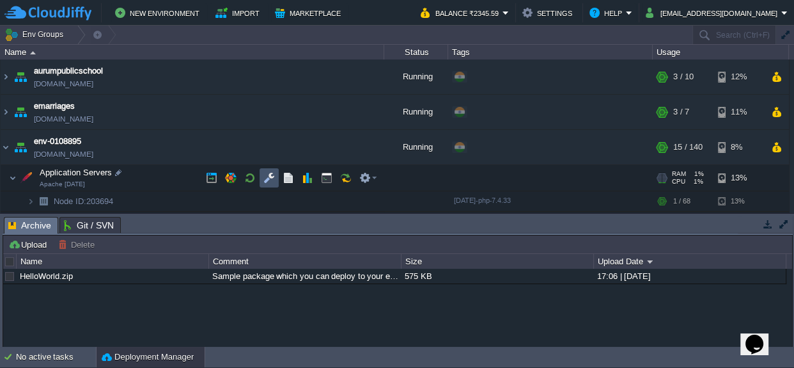
click at [264, 175] on button "button" at bounding box center [269, 178] width 12 height 12
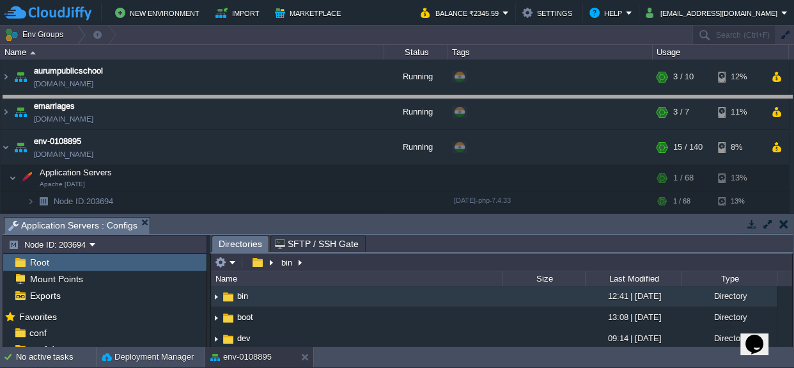
drag, startPoint x: 363, startPoint y: 232, endPoint x: 375, endPoint y: 111, distance: 122.1
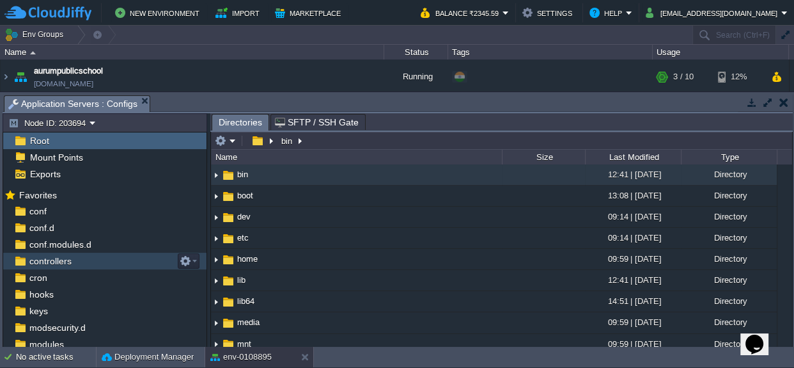
scroll to position [58, 0]
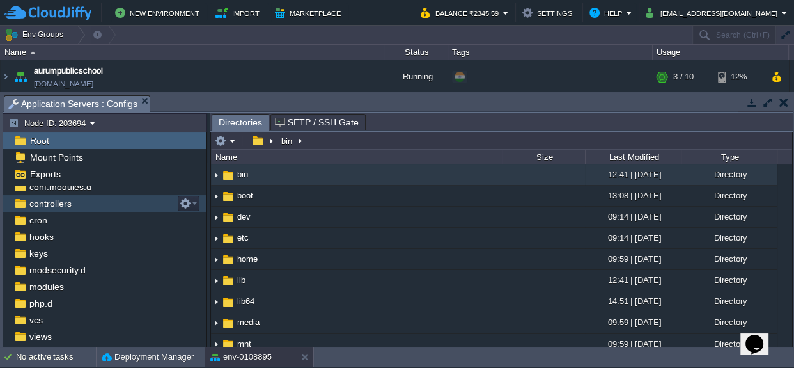
click at [63, 204] on span "controllers" at bounding box center [50, 204] width 47 height 12
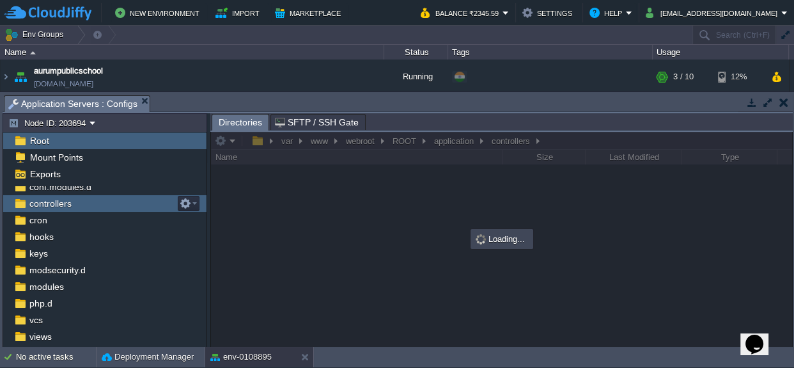
click at [63, 204] on span "controllers" at bounding box center [50, 204] width 47 height 12
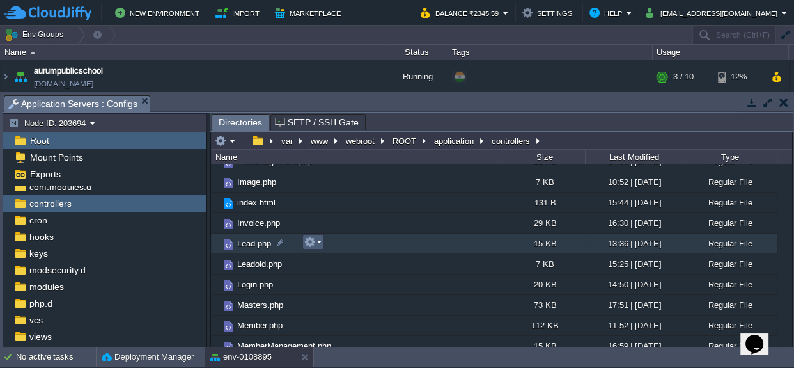
scroll to position [290, 0]
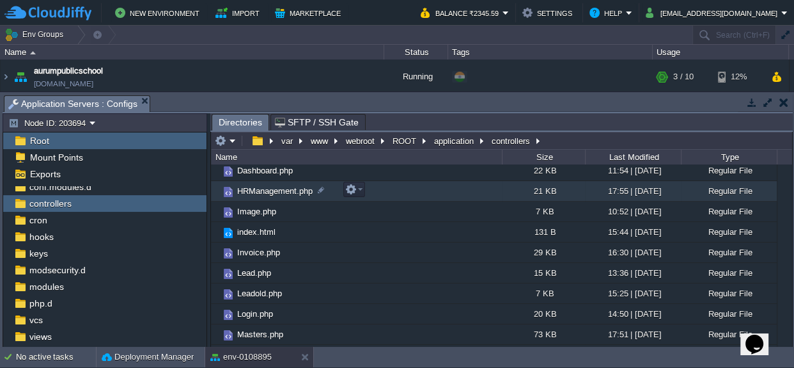
click at [281, 190] on span "HRManagement.php" at bounding box center [274, 190] width 79 height 11
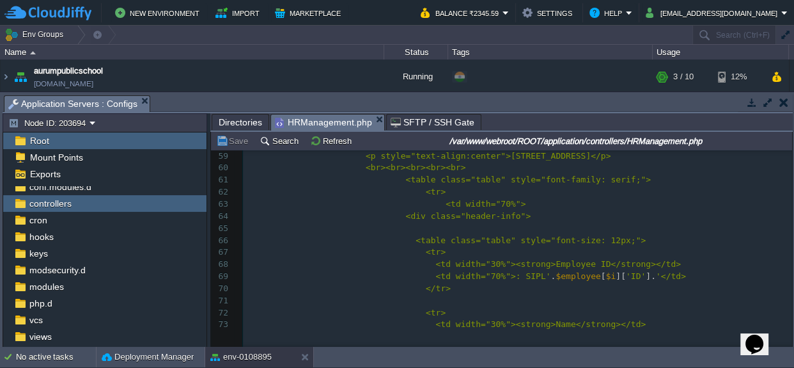
scroll to position [0, 0]
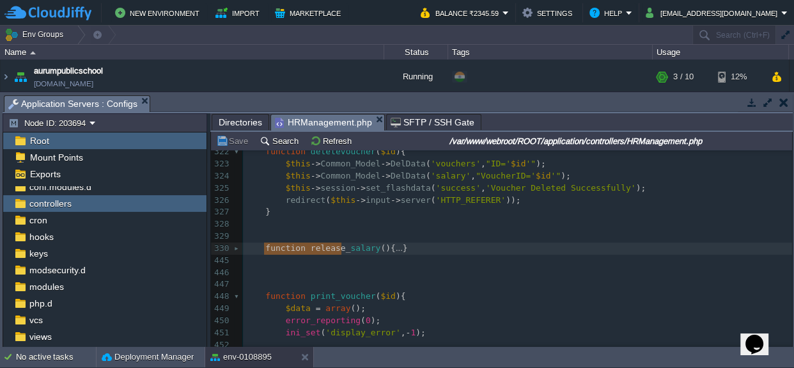
type textarea "-"
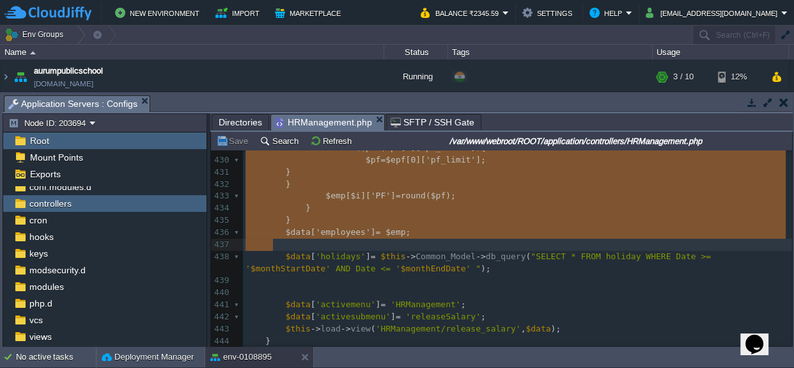
drag, startPoint x: 262, startPoint y: 247, endPoint x: 391, endPoint y: 248, distance: 129.8
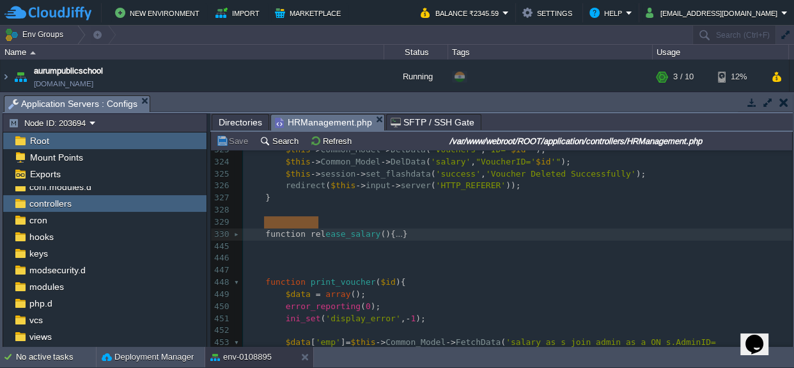
type textarea "-"
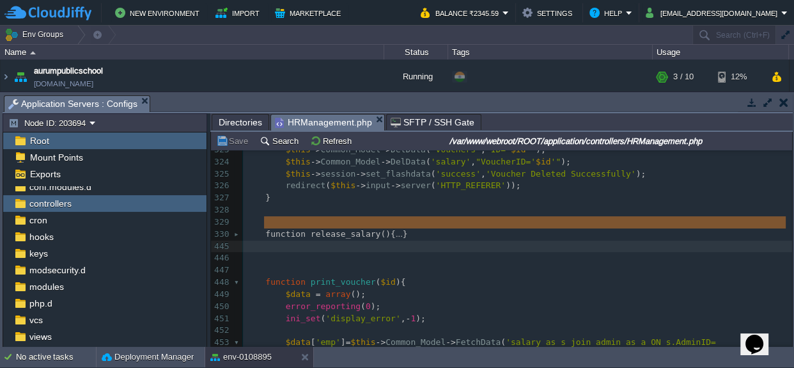
drag, startPoint x: 262, startPoint y: 219, endPoint x: 414, endPoint y: 231, distance: 152.6
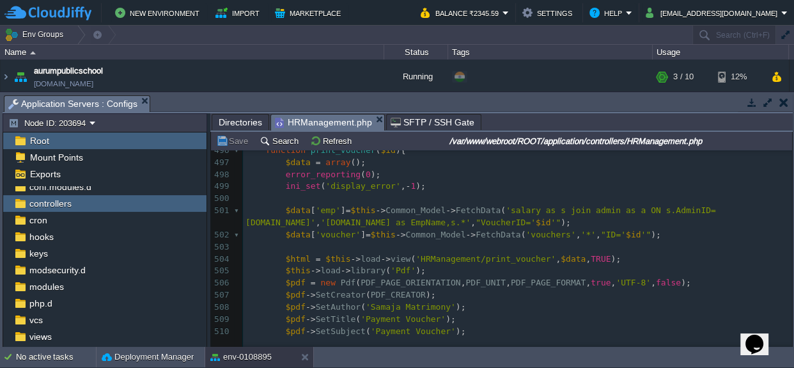
scroll to position [6222, 0]
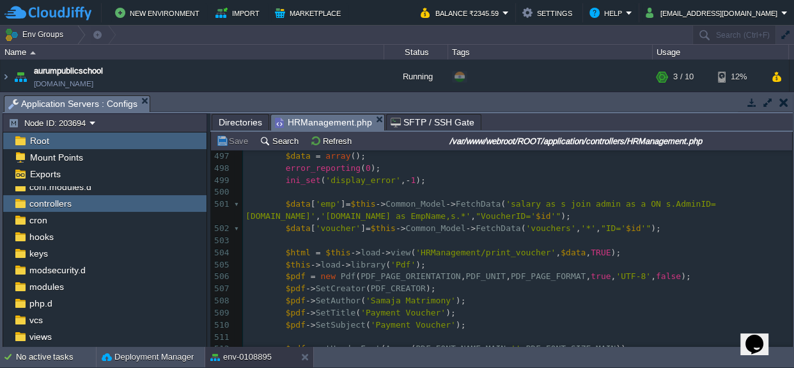
click at [400, 235] on pre at bounding box center [517, 241] width 549 height 12
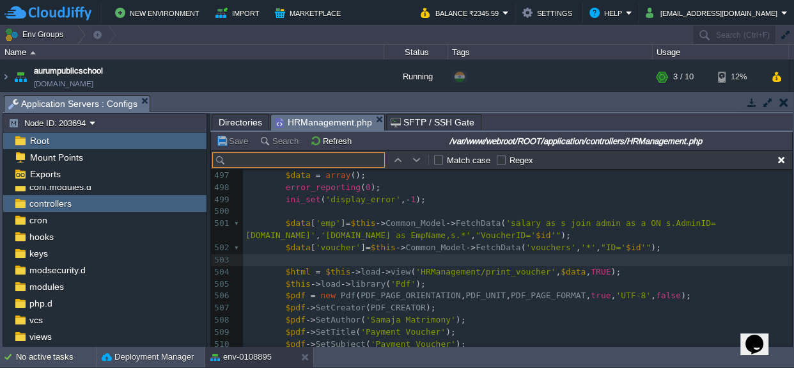
scroll to position [6241, 0]
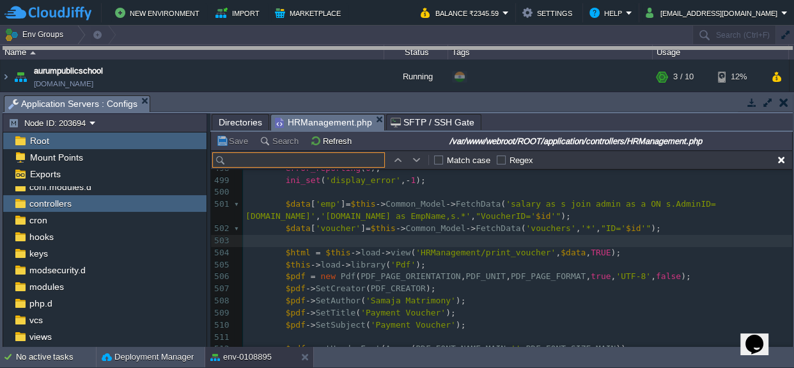
drag, startPoint x: 434, startPoint y: 111, endPoint x: 443, endPoint y: 56, distance: 56.3
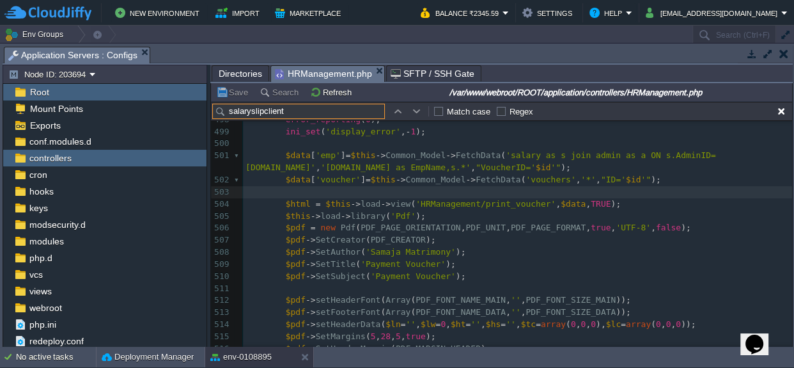
scroll to position [159, 0]
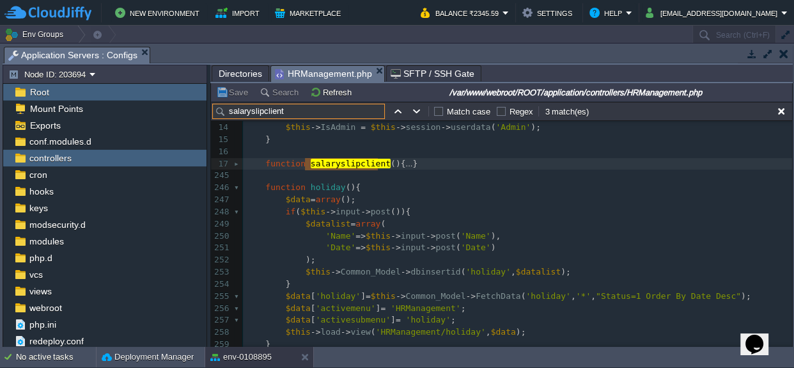
type input "salaryslipclient"
type textarea "function salaryslipcli"
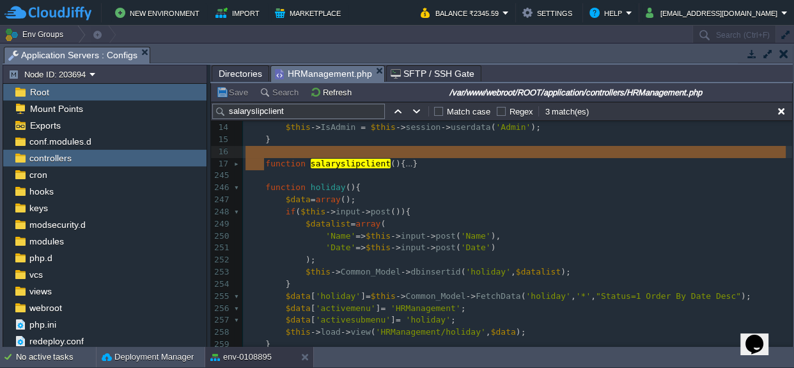
type textarea "-"
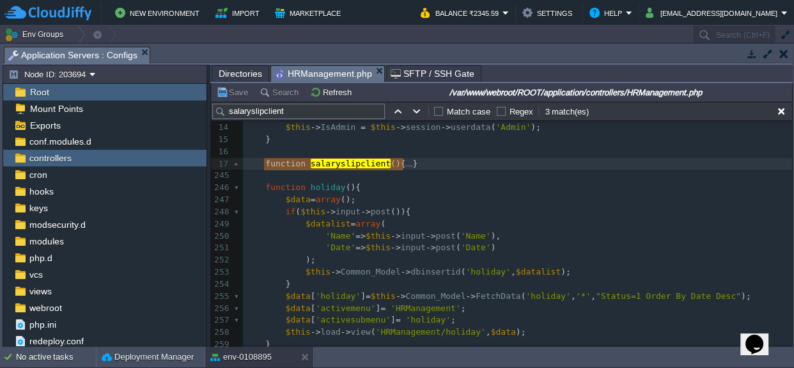
drag, startPoint x: 262, startPoint y: 164, endPoint x: 421, endPoint y: 166, distance: 158.6
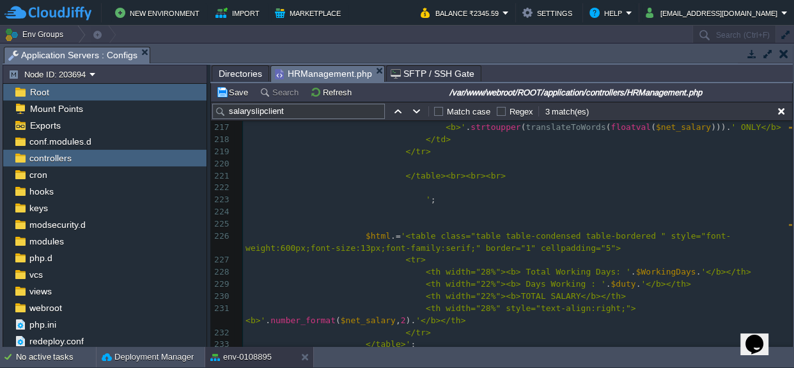
scroll to position [2702, 0]
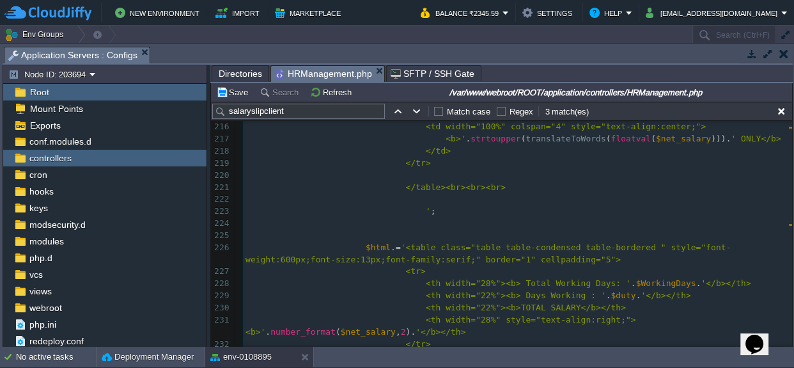
click at [313, 113] on input "salaryslipclient" at bounding box center [298, 111] width 173 height 15
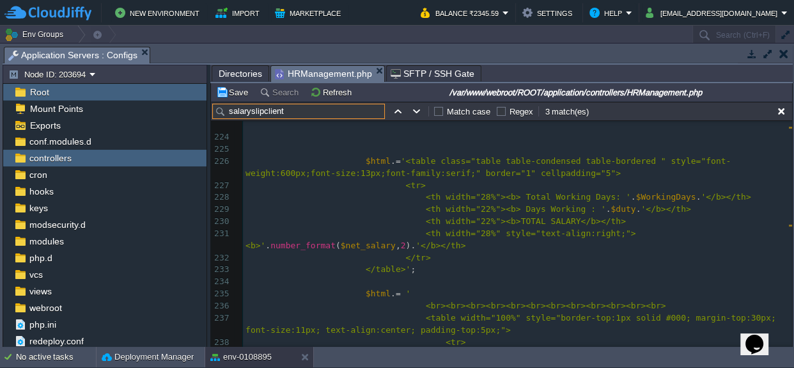
scroll to position [2788, 0]
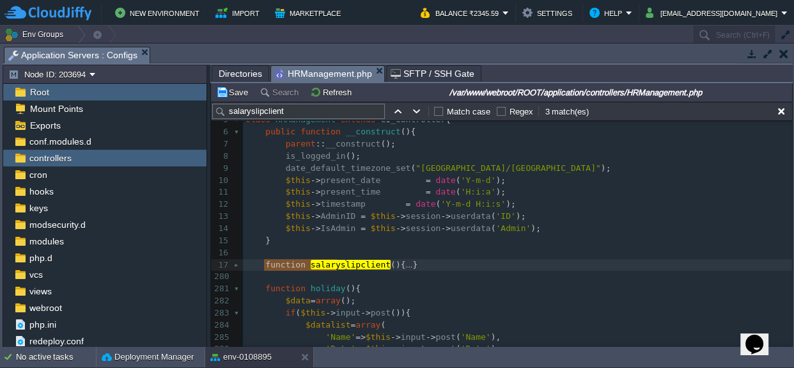
type textarea "-"
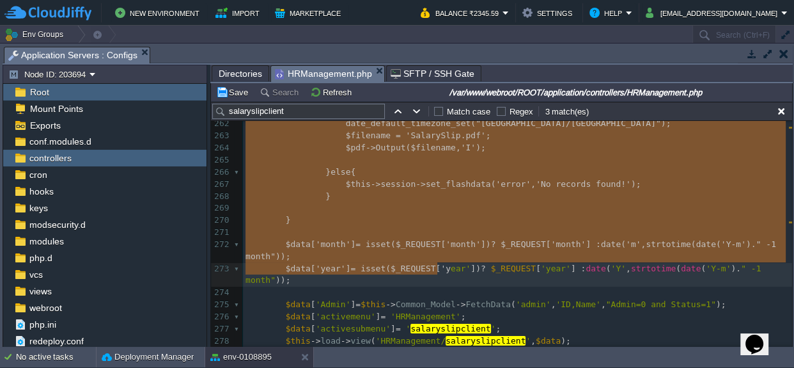
drag, startPoint x: 262, startPoint y: 263, endPoint x: 428, endPoint y: 263, distance: 166.3
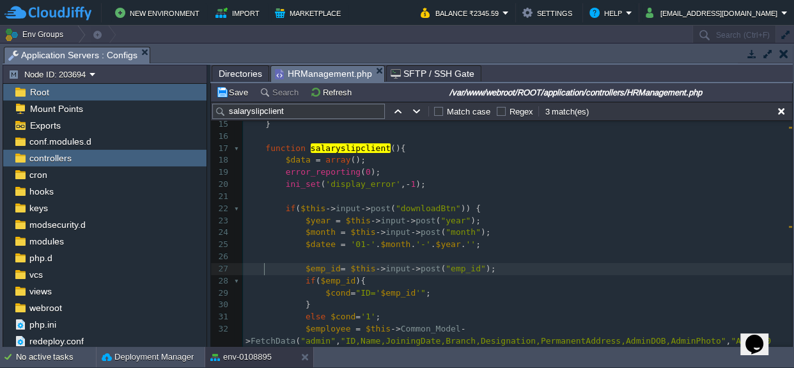
click at [234, 146] on div at bounding box center [238, 149] width 8 height 12
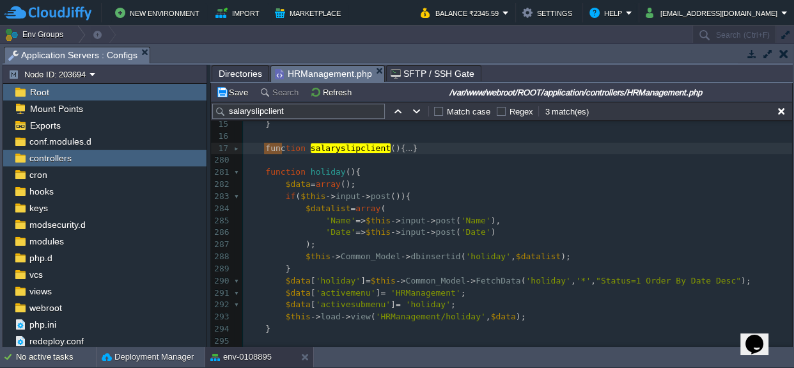
type textarea "-"
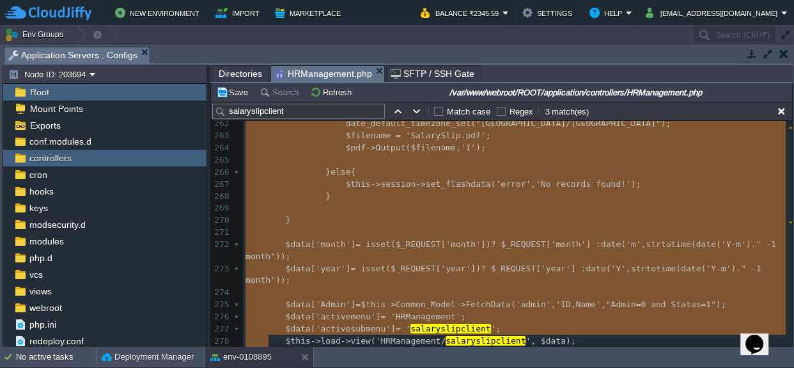
drag, startPoint x: 261, startPoint y: 146, endPoint x: 512, endPoint y: 342, distance: 318.0
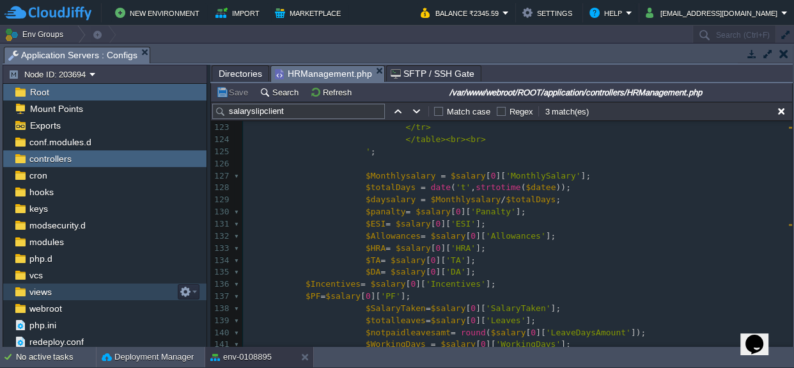
click at [48, 290] on span "views" at bounding box center [40, 292] width 27 height 12
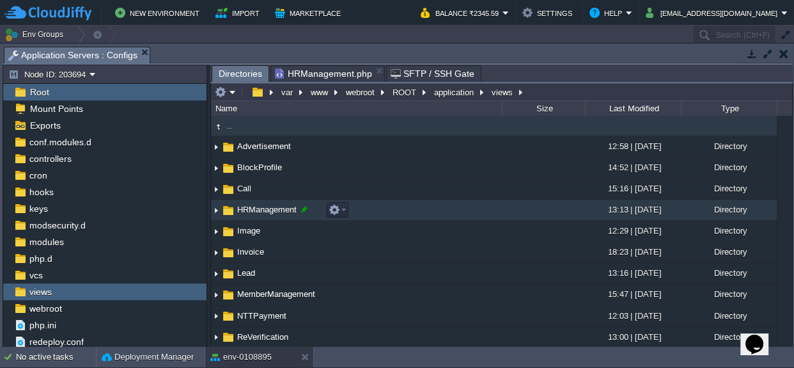
click at [297, 210] on td "HRManagement" at bounding box center [356, 210] width 291 height 21
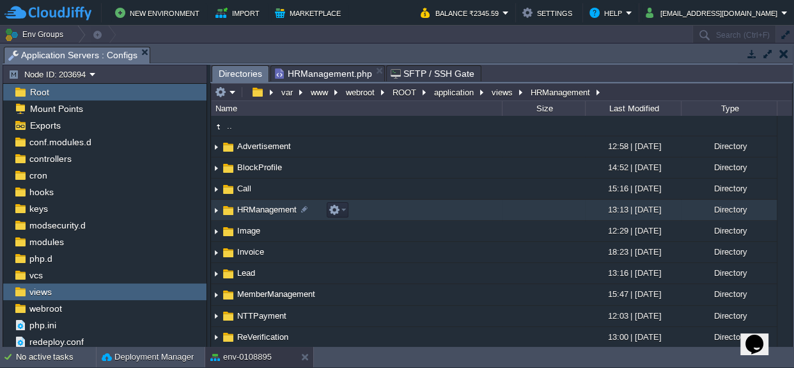
click at [286, 207] on span "HRManagement" at bounding box center [266, 209] width 63 height 11
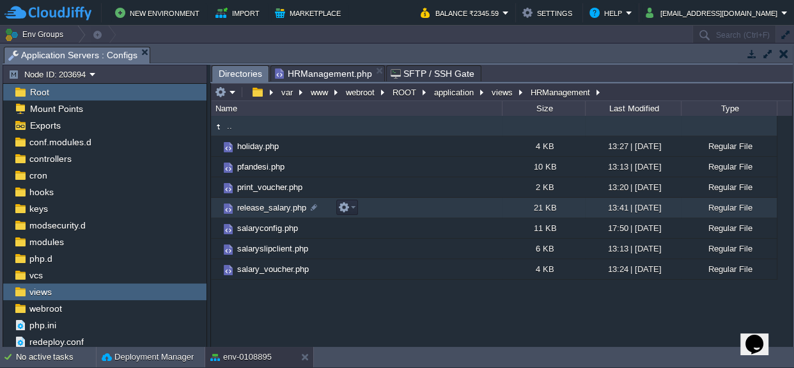
click at [281, 208] on span "release_salary.php" at bounding box center [271, 207] width 73 height 11
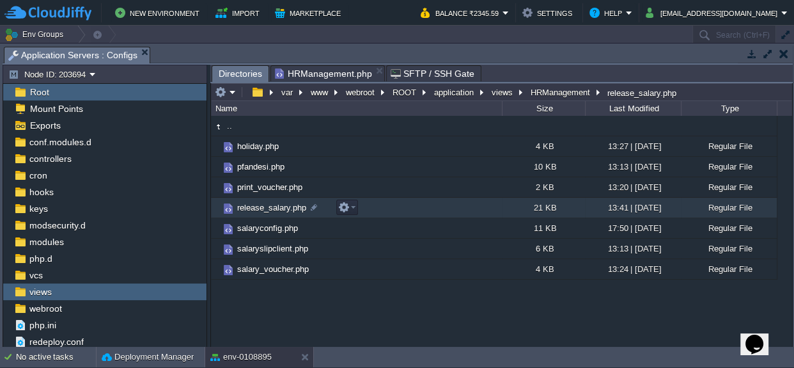
click at [281, 208] on span "release_salary.php" at bounding box center [271, 207] width 73 height 11
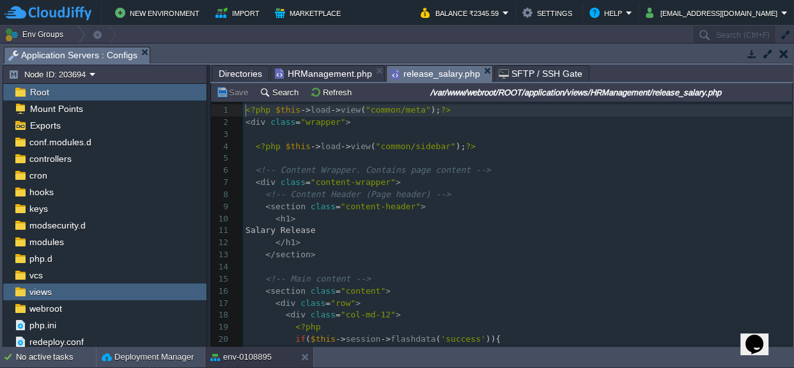
scroll to position [4, 0]
type textarea "-"
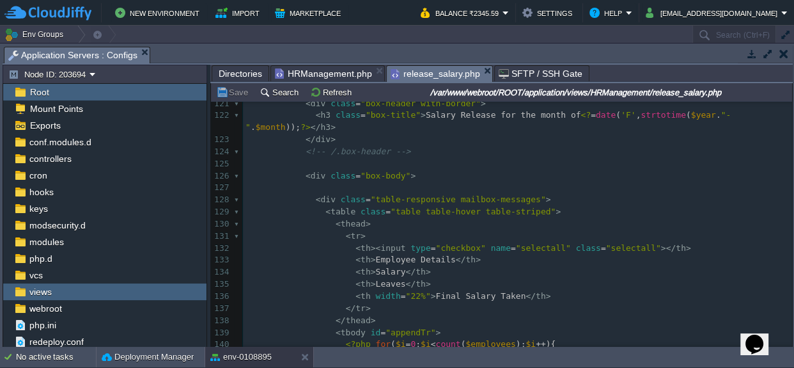
scroll to position [1469, 0]
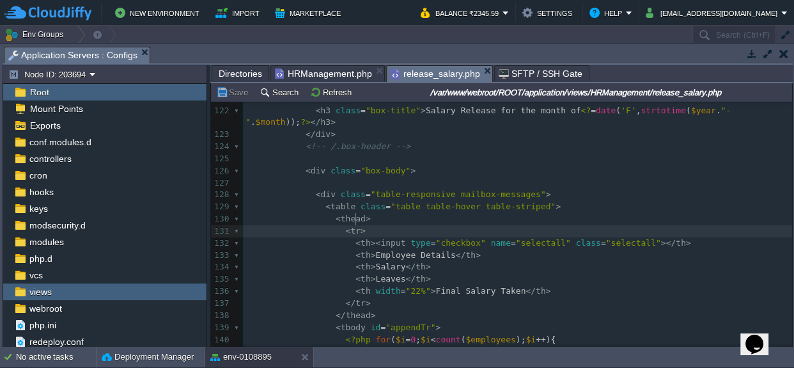
click at [365, 225] on pre "< tr >" at bounding box center [517, 231] width 549 height 12
click at [72, 294] on div "views" at bounding box center [104, 291] width 203 height 17
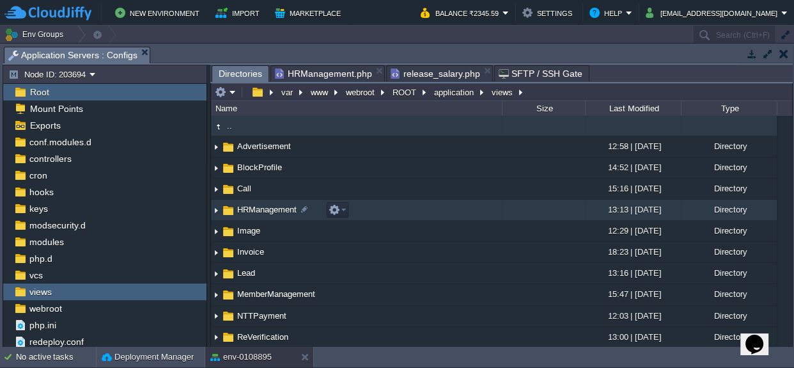
click at [259, 204] on span "HRManagement" at bounding box center [266, 209] width 63 height 11
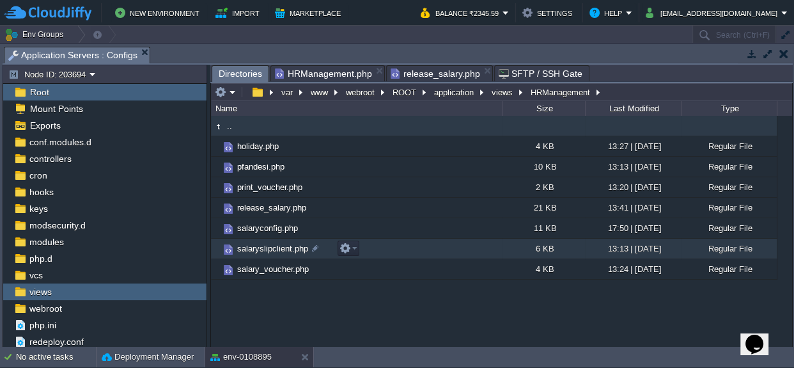
click at [254, 247] on span "salaryslipclient.php" at bounding box center [272, 248] width 75 height 11
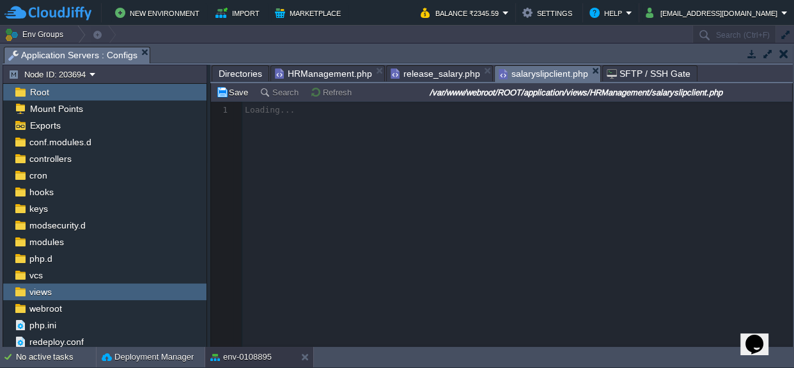
scroll to position [4, 0]
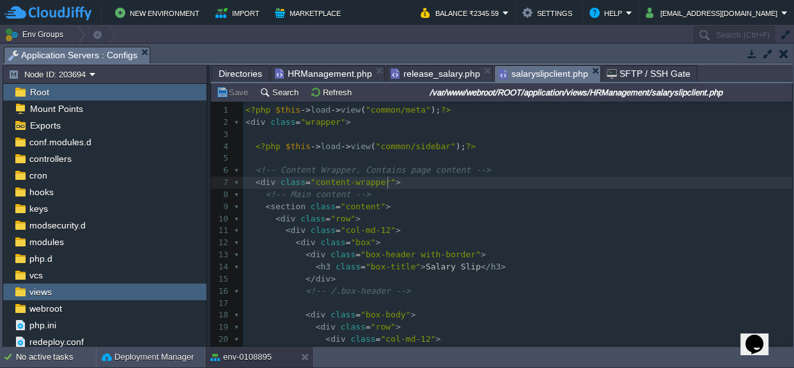
click at [442, 185] on pre "< div class = "content-wrapper" >" at bounding box center [517, 183] width 549 height 12
type textarea "-"
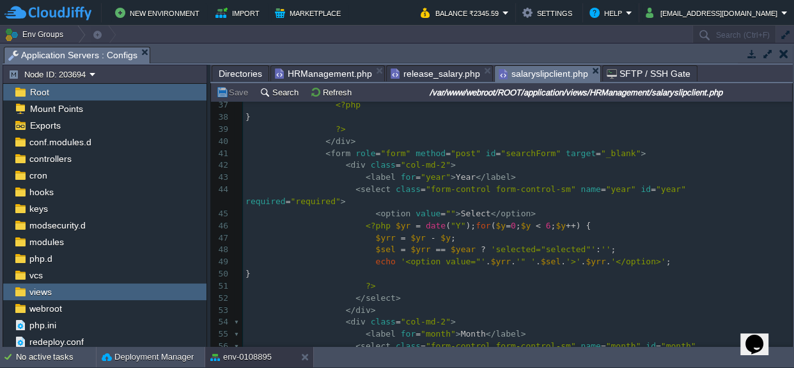
scroll to position [392, 0]
